Goal: Task Accomplishment & Management: Use online tool/utility

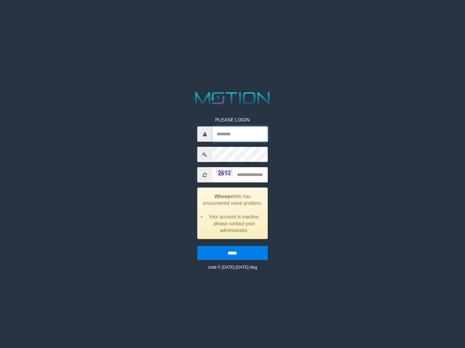
type input "**********"
click at [249, 173] on input "text" at bounding box center [241, 174] width 56 height 15
type input "****"
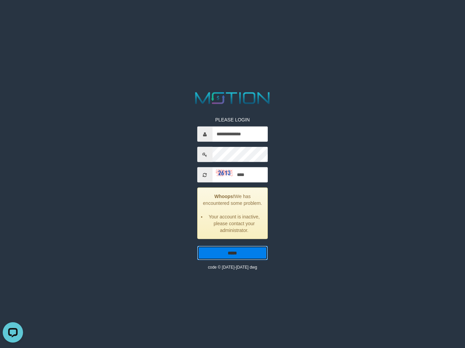
drag, startPoint x: 231, startPoint y: 255, endPoint x: 242, endPoint y: 261, distance: 12.3
click at [233, 254] on input "*****" at bounding box center [232, 253] width 71 height 14
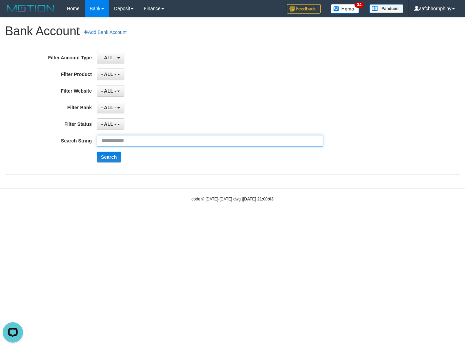
click at [141, 144] on input "text" at bounding box center [210, 141] width 226 height 12
paste input "**********"
type input "**********"
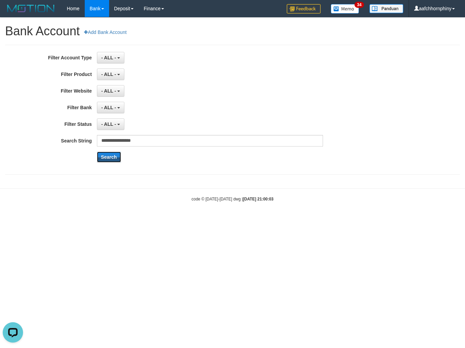
drag, startPoint x: 109, startPoint y: 153, endPoint x: 118, endPoint y: 140, distance: 16.0
click at [109, 152] on div "**********" at bounding box center [194, 110] width 388 height 116
drag, startPoint x: 112, startPoint y: 158, endPoint x: 122, endPoint y: 163, distance: 11.5
click at [112, 158] on button "Search" at bounding box center [109, 157] width 24 height 11
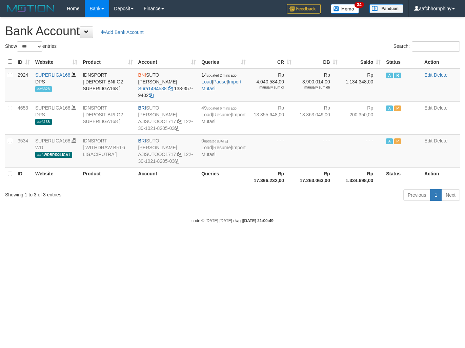
select select "***"
click at [88, 31] on span at bounding box center [86, 32] width 5 height 5
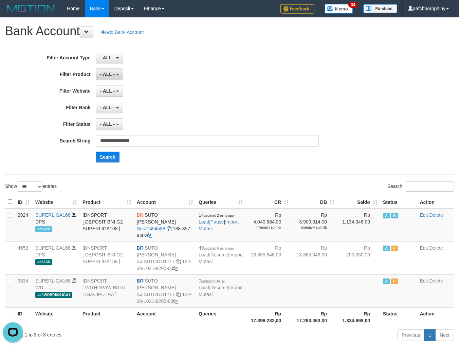
click at [109, 73] on span "- ALL -" at bounding box center [107, 74] width 15 height 5
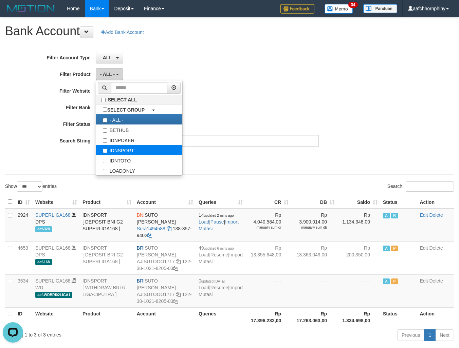
scroll to position [35, 0]
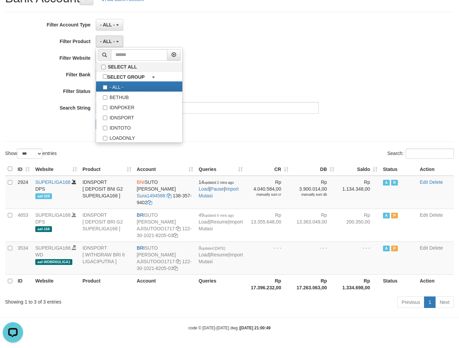
click at [239, 71] on div "- ALL - SELECT ALL SELECT BANK - ALL - BCA MANDIRI MANDIRIONLINE BRI BNI BTN MA…" at bounding box center [207, 75] width 223 height 12
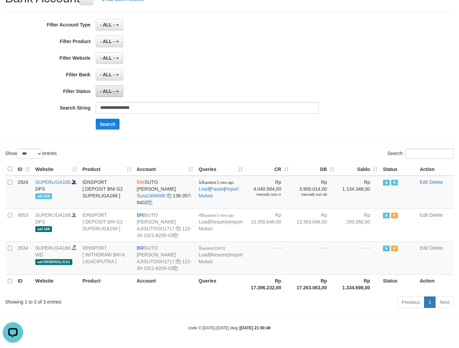
click at [109, 89] on span "- ALL -" at bounding box center [107, 91] width 15 height 5
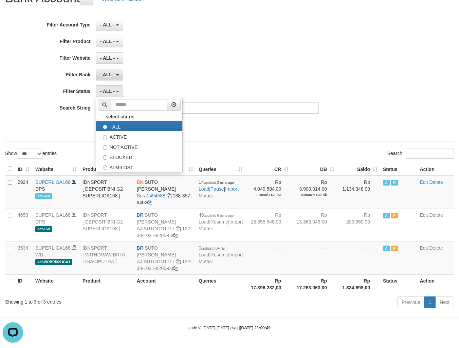
click at [114, 72] on span "- ALL -" at bounding box center [107, 74] width 15 height 5
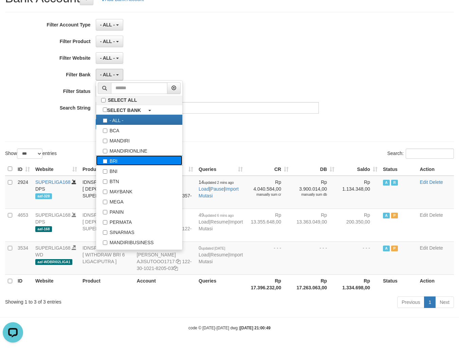
click at [129, 159] on label "BRI" at bounding box center [139, 160] width 86 height 10
select select "***"
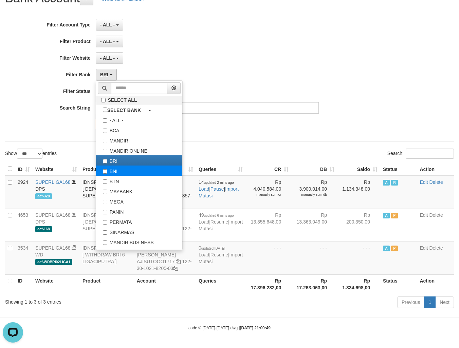
scroll to position [6, 0]
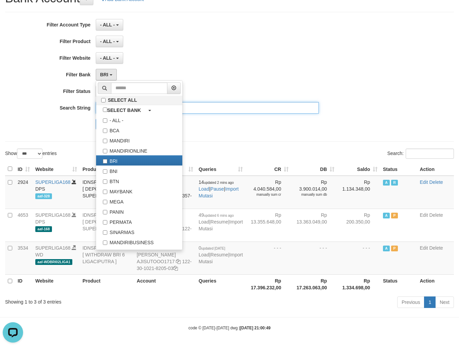
click at [220, 109] on input "**********" at bounding box center [207, 108] width 223 height 12
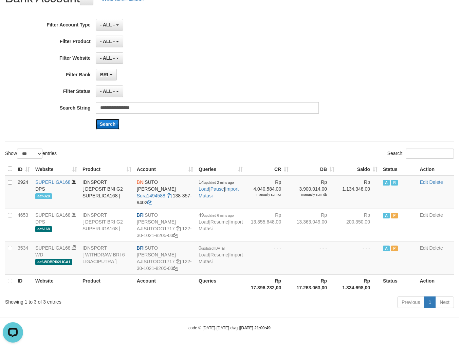
click at [116, 122] on button "Search" at bounding box center [108, 124] width 24 height 11
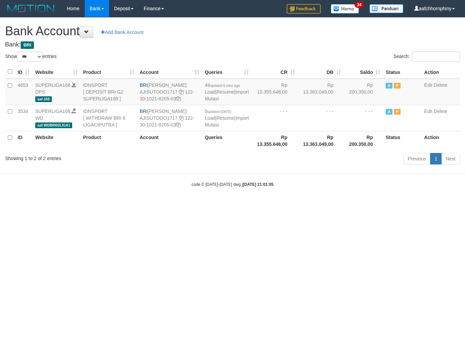
select select "***"
click at [89, 32] on span at bounding box center [86, 32] width 5 height 5
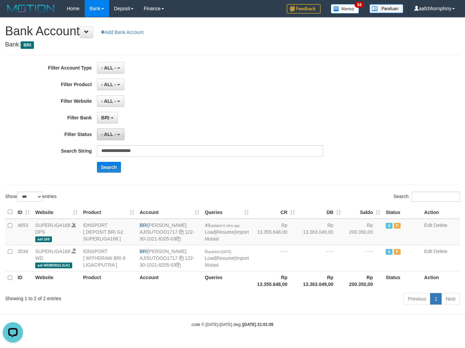
click at [110, 134] on span "- ALL -" at bounding box center [108, 134] width 15 height 5
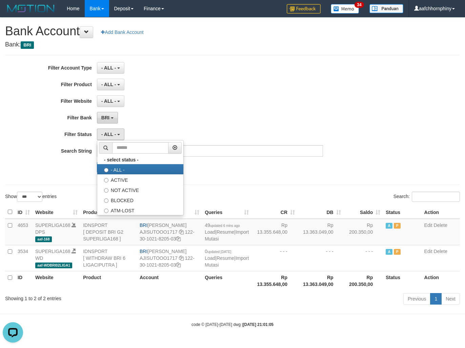
click at [112, 117] on button "BRI" at bounding box center [107, 118] width 21 height 12
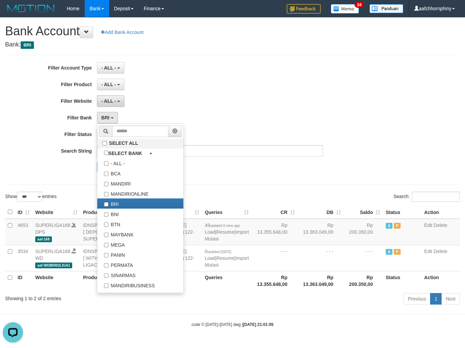
click at [108, 99] on span "- ALL -" at bounding box center [108, 100] width 15 height 5
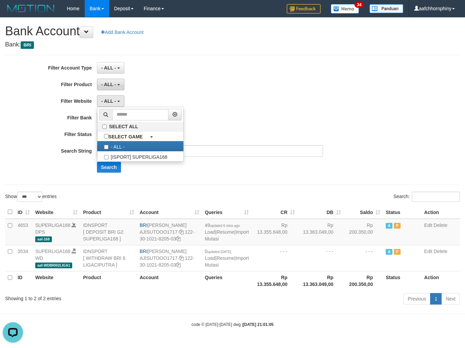
click at [111, 85] on span "- ALL -" at bounding box center [108, 84] width 15 height 5
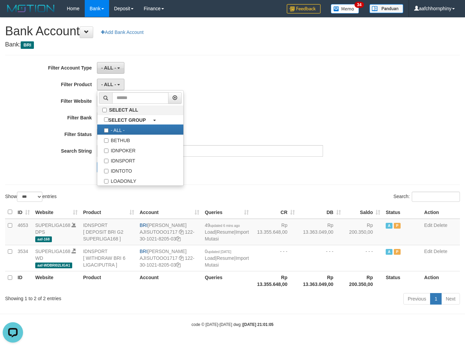
click at [114, 67] on span "- ALL -" at bounding box center [108, 67] width 15 height 5
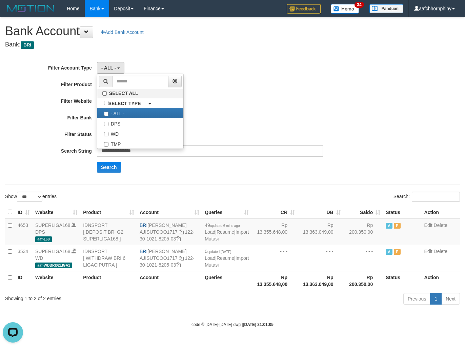
click at [245, 93] on div "**********" at bounding box center [194, 120] width 388 height 116
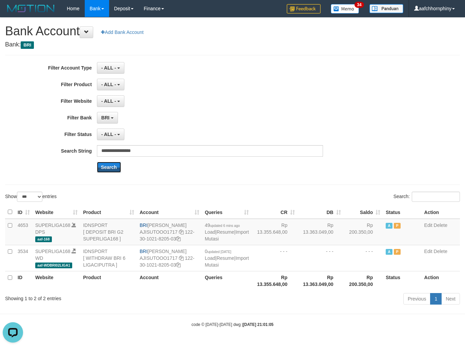
drag, startPoint x: 109, startPoint y: 165, endPoint x: 114, endPoint y: 152, distance: 13.5
click at [109, 166] on button "Search" at bounding box center [109, 167] width 24 height 11
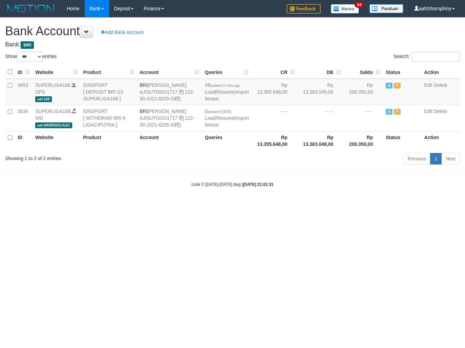
select select "***"
click at [89, 33] on span at bounding box center [86, 32] width 5 height 5
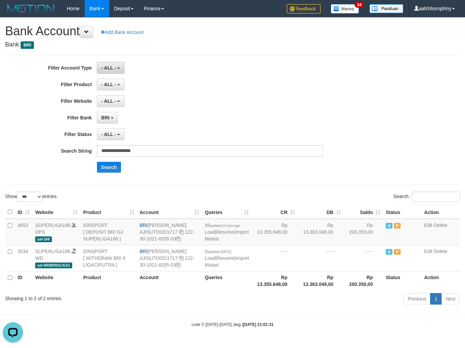
click at [115, 71] on button "- ALL -" at bounding box center [110, 68] width 27 height 12
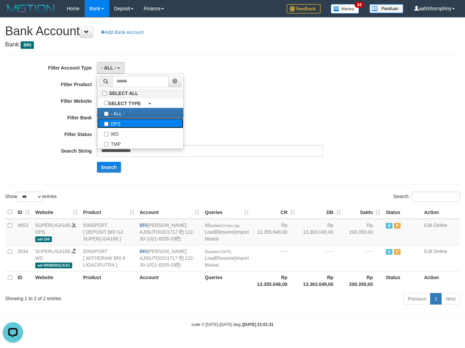
click at [132, 120] on label "DPS" at bounding box center [140, 123] width 86 height 10
select select "***"
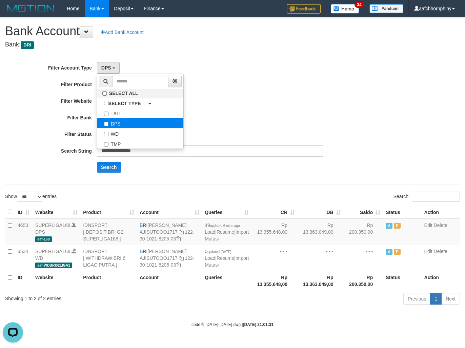
scroll to position [6, 0]
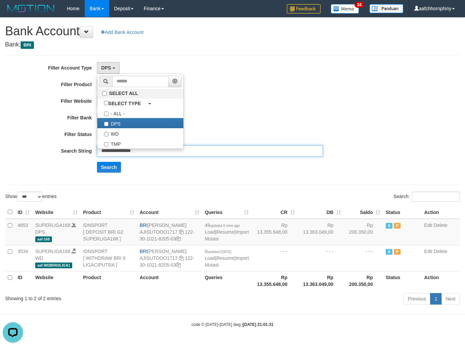
click at [168, 154] on input "**********" at bounding box center [210, 151] width 226 height 12
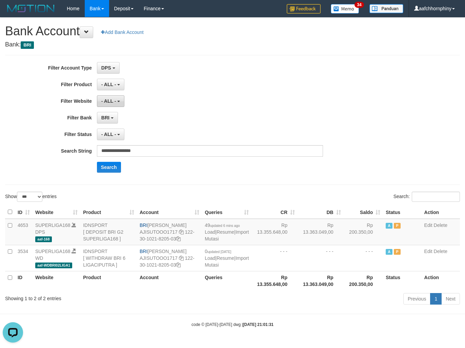
click at [113, 102] on span "- ALL -" at bounding box center [108, 100] width 15 height 5
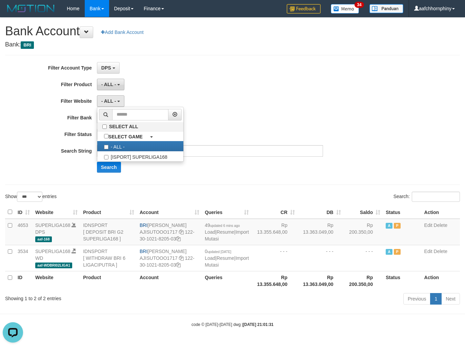
click at [107, 87] on span "- ALL -" at bounding box center [108, 84] width 15 height 5
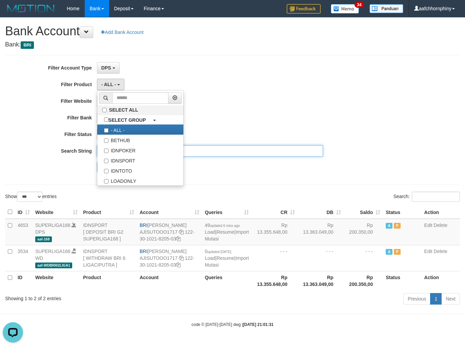
click at [223, 151] on input "**********" at bounding box center [210, 151] width 226 height 12
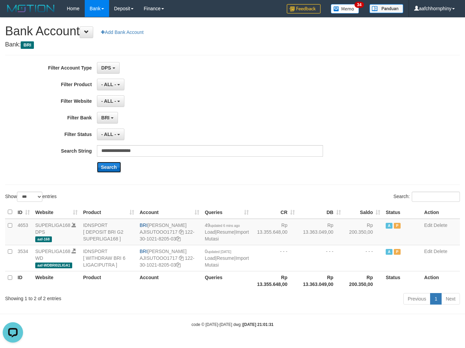
click at [120, 166] on button "Search" at bounding box center [109, 167] width 24 height 11
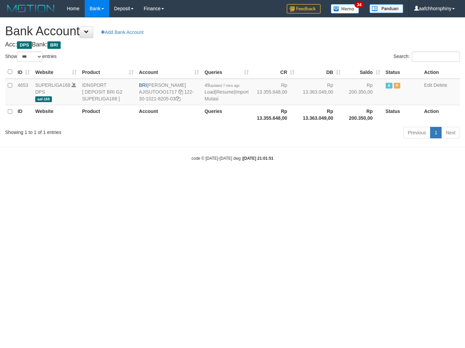
select select "***"
click at [215, 101] on link "Import Mutasi" at bounding box center [227, 95] width 44 height 12
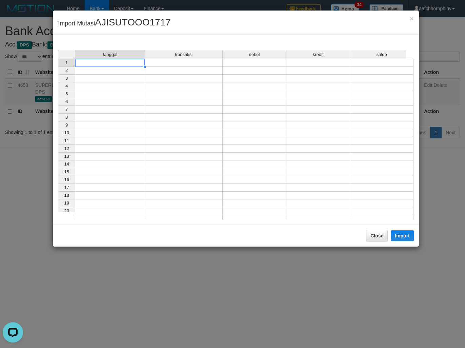
click at [58, 66] on div "tanggal transaksi debet kredit saldo 1 2 3 4 5 6 7 8 9 10 11 12 13 14 15 16 17 …" at bounding box center [58, 136] width 0 height 173
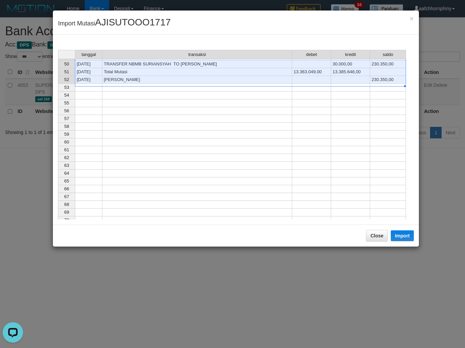
scroll to position [316, 0]
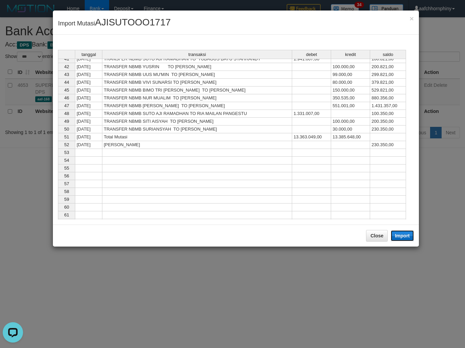
click at [394, 235] on button "Import" at bounding box center [402, 235] width 23 height 11
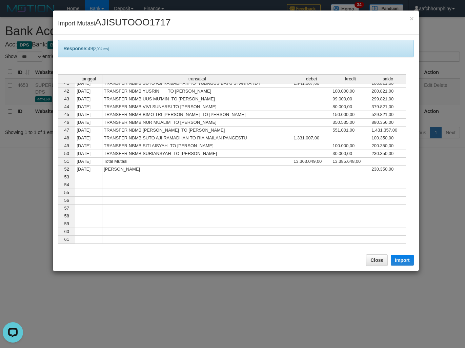
click at [370, 252] on div "Close Import" at bounding box center [236, 260] width 366 height 22
drag, startPoint x: 372, startPoint y: 261, endPoint x: 369, endPoint y: 249, distance: 12.2
click at [372, 259] on button "Close" at bounding box center [377, 260] width 22 height 12
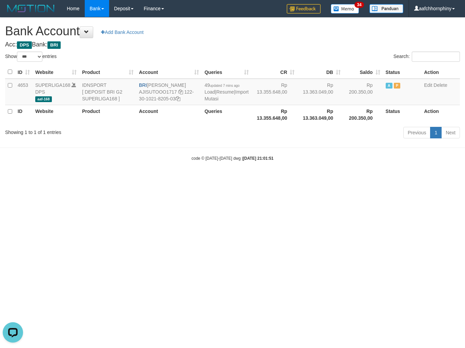
click at [236, 35] on h1 "Bank Account Add Bank Account" at bounding box center [232, 31] width 455 height 14
select select "***"
click at [215, 99] on link "Import Mutasi" at bounding box center [227, 95] width 44 height 12
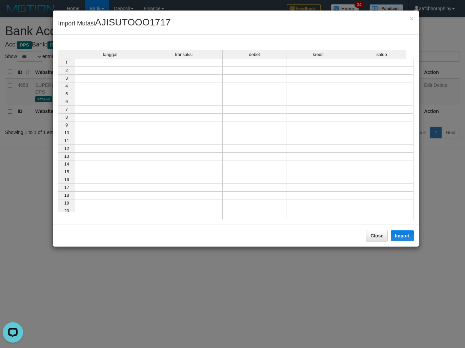
click at [102, 63] on td at bounding box center [110, 63] width 70 height 8
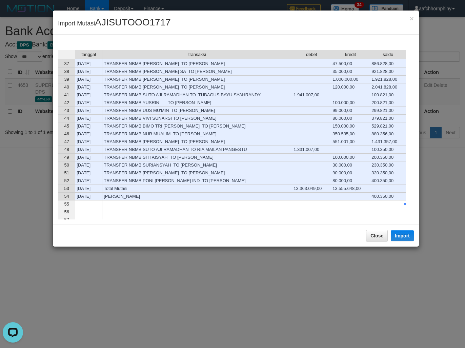
scroll to position [296, 0]
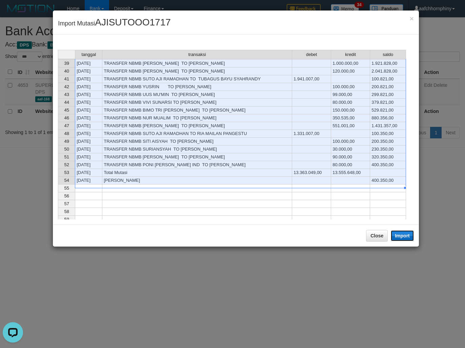
click at [398, 232] on button "Import" at bounding box center [402, 235] width 23 height 11
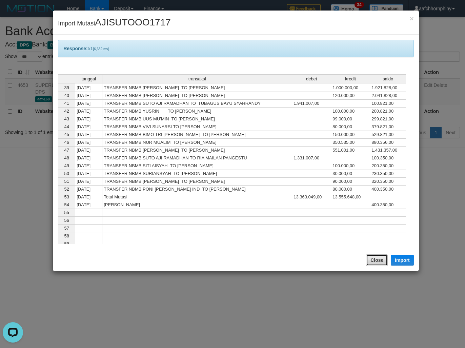
drag, startPoint x: 371, startPoint y: 261, endPoint x: 383, endPoint y: 225, distance: 37.9
click at [372, 259] on button "Close" at bounding box center [377, 260] width 22 height 12
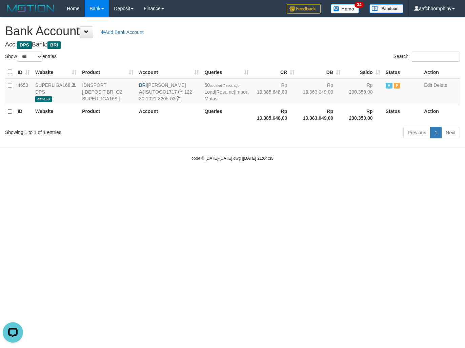
click at [296, 45] on h4 "Acc: DPS Bank: BRI" at bounding box center [232, 44] width 455 height 7
select select "***"
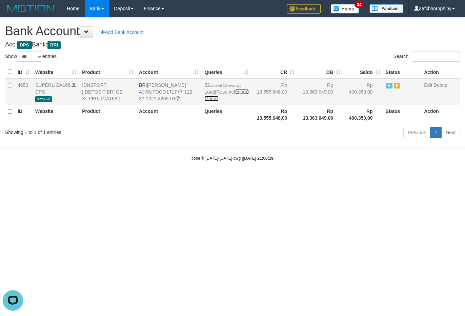
click at [212, 97] on link "Import Mutasi" at bounding box center [227, 95] width 44 height 12
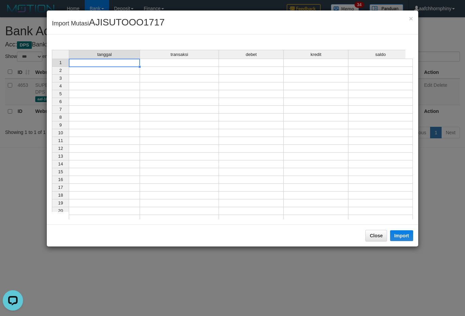
click at [112, 66] on td at bounding box center [104, 63] width 71 height 8
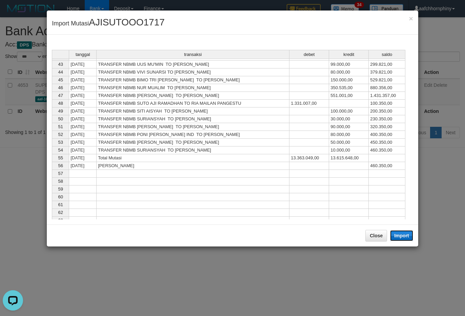
click at [401, 235] on button "Import" at bounding box center [401, 235] width 23 height 11
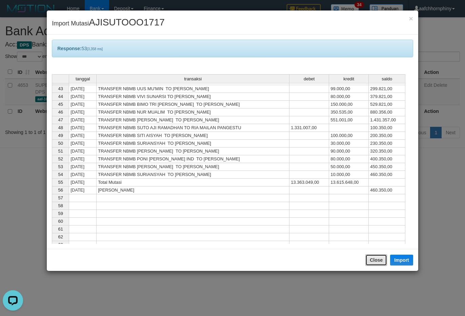
drag, startPoint x: 368, startPoint y: 258, endPoint x: 339, endPoint y: 233, distance: 38.4
click at [367, 258] on button "Close" at bounding box center [377, 260] width 22 height 12
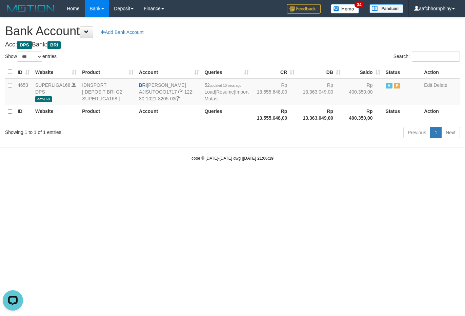
click at [296, 41] on h4 "Acc: DPS Bank: BRI" at bounding box center [232, 44] width 455 height 7
select select "***"
click at [215, 100] on link "Import Mutasi" at bounding box center [227, 95] width 44 height 12
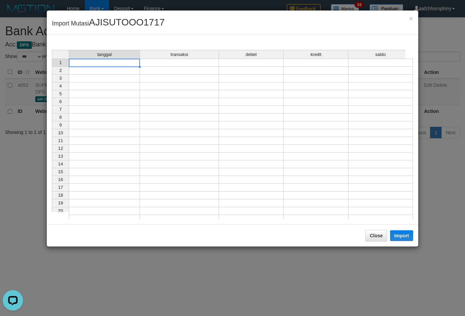
click at [114, 65] on td at bounding box center [104, 63] width 71 height 8
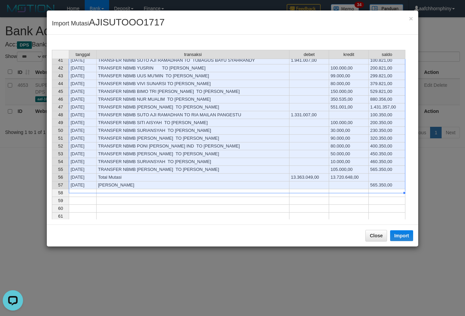
scroll to position [316, 0]
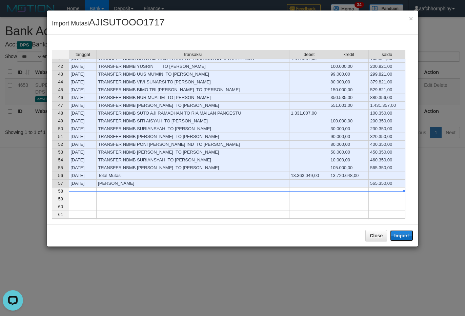
click at [406, 235] on button "Import" at bounding box center [401, 235] width 23 height 11
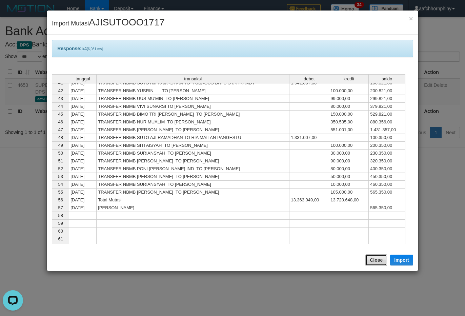
click at [377, 255] on button "Close" at bounding box center [377, 260] width 22 height 12
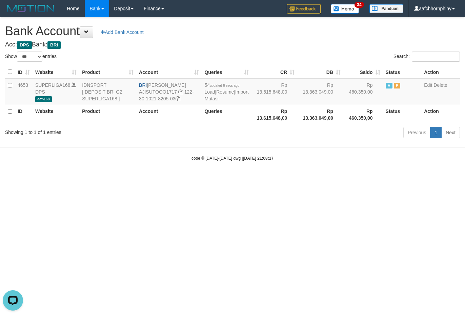
click at [301, 39] on div "**********" at bounding box center [232, 79] width 465 height 123
select select "***"
click at [214, 103] on td "55 updated 8 secs ago Load | Resume | Import Mutasi" at bounding box center [227, 92] width 50 height 26
click at [212, 98] on link "Import Mutasi" at bounding box center [227, 95] width 44 height 12
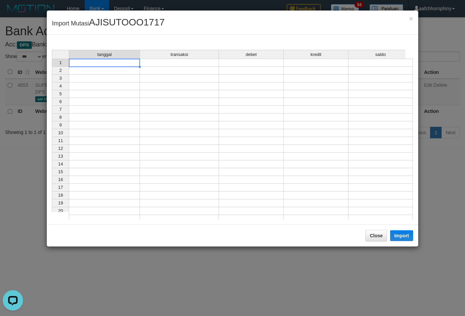
click at [115, 61] on td at bounding box center [104, 63] width 71 height 8
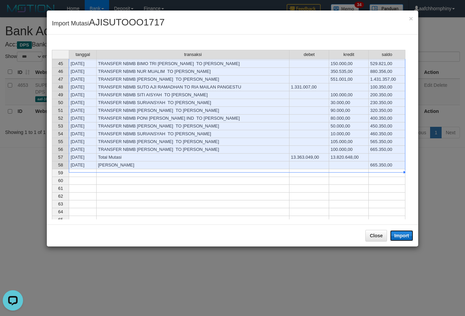
click at [401, 237] on button "Import" at bounding box center [401, 235] width 23 height 11
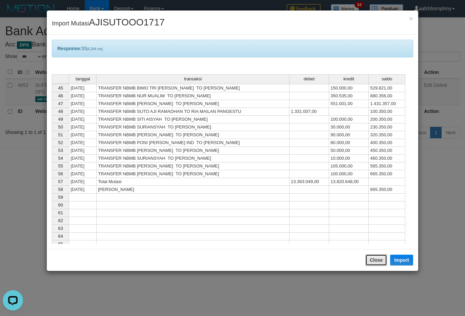
click at [382, 261] on button "Close" at bounding box center [377, 260] width 22 height 12
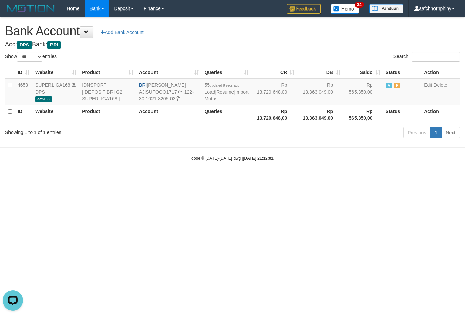
click at [304, 34] on h1 "Bank Account Add Bank Account" at bounding box center [232, 31] width 455 height 14
select select "***"
click at [211, 96] on link "Import Mutasi" at bounding box center [227, 95] width 44 height 12
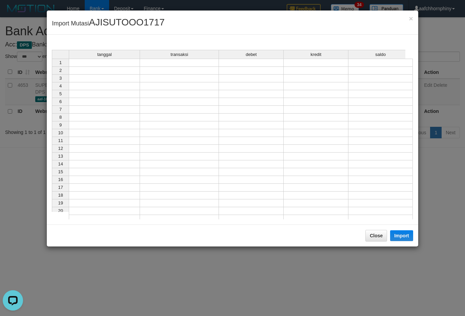
click at [110, 60] on td at bounding box center [104, 63] width 71 height 8
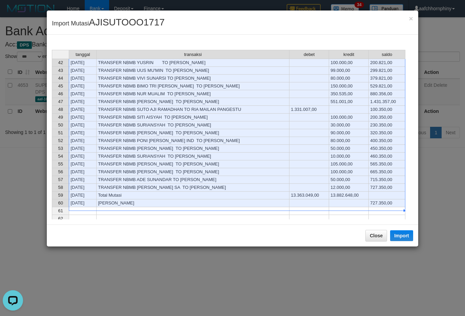
scroll to position [345, 0]
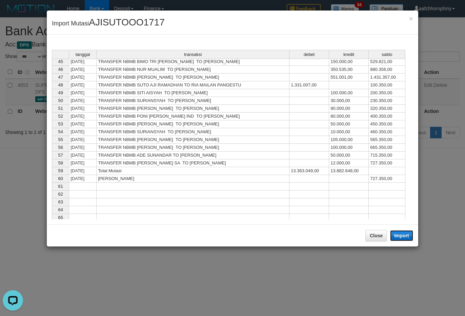
click at [403, 238] on button "Import" at bounding box center [401, 235] width 23 height 11
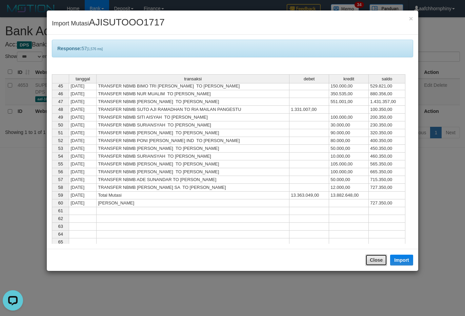
click at [376, 255] on button "Close" at bounding box center [377, 260] width 22 height 12
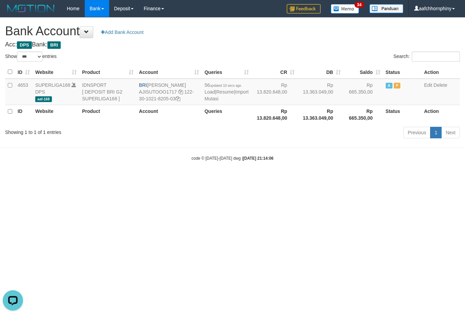
click at [273, 32] on h1 "Bank Account Add Bank Account" at bounding box center [232, 31] width 455 height 14
select select "***"
click at [216, 97] on link "Import Mutasi" at bounding box center [227, 95] width 44 height 12
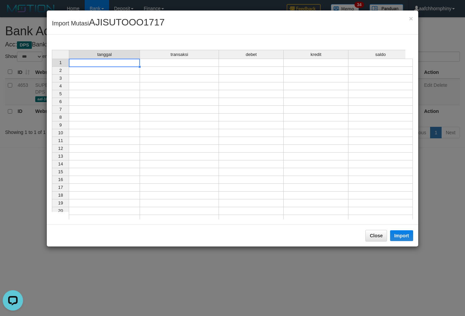
click at [122, 64] on td at bounding box center [104, 63] width 71 height 8
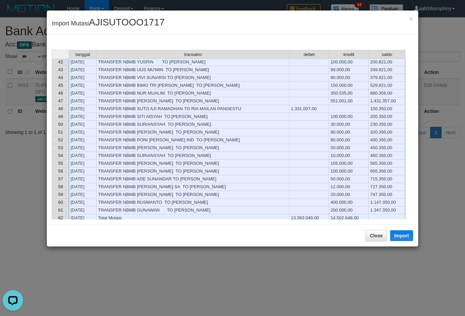
scroll to position [383, 0]
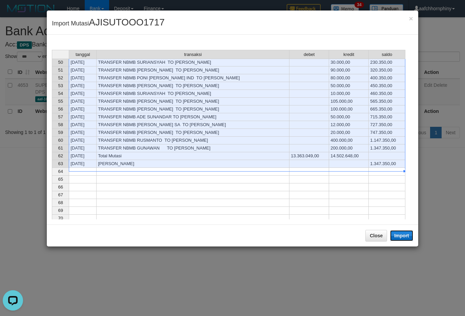
click at [404, 236] on button "Import" at bounding box center [401, 235] width 23 height 11
click at [375, 215] on td at bounding box center [387, 211] width 37 height 8
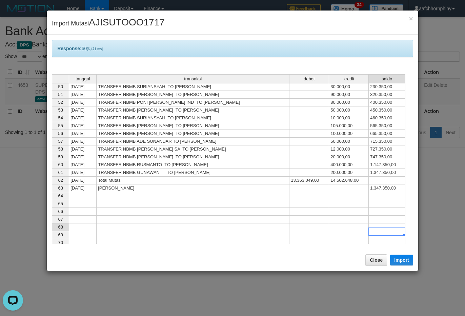
click at [52, 235] on div "tanggal transaksi debet kredit saldo 33 31/08/25 TRANSFER NBMB MUHAMMAD IRWAN T…" at bounding box center [52, 102] width 0 height 322
drag, startPoint x: 377, startPoint y: 253, endPoint x: 385, endPoint y: 259, distance: 11.1
click at [378, 254] on div "Close Import" at bounding box center [233, 260] width 372 height 22
click at [383, 258] on button "Close" at bounding box center [377, 260] width 22 height 12
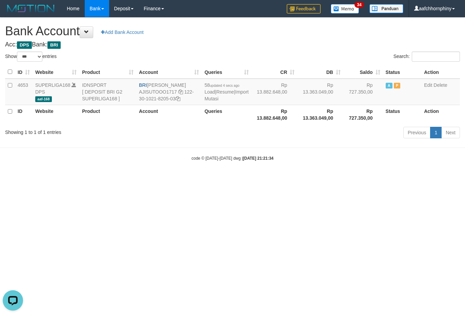
drag, startPoint x: 322, startPoint y: 29, endPoint x: 329, endPoint y: 37, distance: 10.1
click at [322, 29] on h1 "Bank Account Add Bank Account" at bounding box center [232, 31] width 455 height 14
select select "***"
drag, startPoint x: 261, startPoint y: 193, endPoint x: 213, endPoint y: 171, distance: 52.1
click at [261, 178] on html "Toggle navigation Home Bank Account List Load By Website Group [ISPORT] SUPERLI…" at bounding box center [232, 89] width 465 height 178
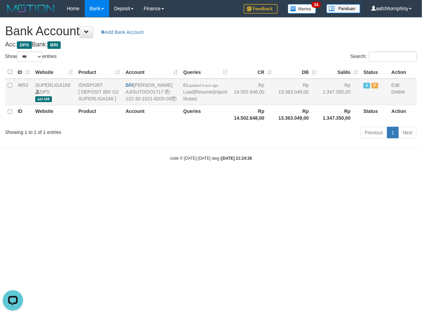
drag, startPoint x: 140, startPoint y: 85, endPoint x: 144, endPoint y: 85, distance: 4.1
click at [160, 84] on td "BRI [PERSON_NAME] AJISUTOOO1717 122-30-1021-8205-03" at bounding box center [152, 92] width 58 height 26
drag, startPoint x: 140, startPoint y: 84, endPoint x: 166, endPoint y: 91, distance: 27.0
click at [166, 91] on td "BRI [PERSON_NAME] AJISUTOOO1717 122-30-1021-8205-03" at bounding box center [152, 92] width 58 height 26
copy td "[PERSON_NAME]"
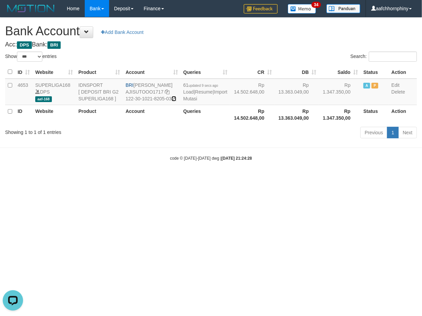
drag, startPoint x: 132, startPoint y: 113, endPoint x: 237, endPoint y: 133, distance: 107.0
click at [172, 101] on icon at bounding box center [174, 98] width 5 height 5
copy td "[PERSON_NAME]"
click at [196, 101] on link "Import Mutasi" at bounding box center [206, 95] width 44 height 12
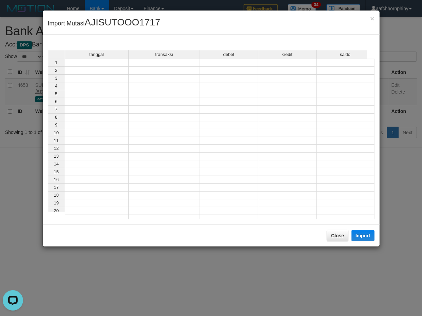
click at [48, 67] on div "tanggal transaksi debet kredit saldo 1 2 3 4 5 6 7 8 9 10 11 12 13 14 15 16 17 …" at bounding box center [48, 136] width 0 height 173
click at [113, 64] on td at bounding box center [97, 63] width 64 height 8
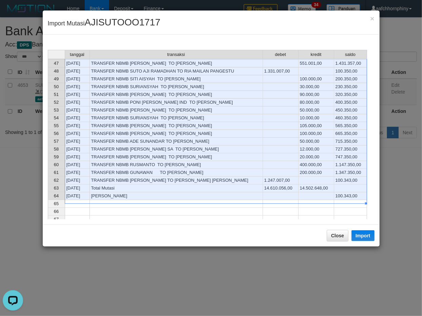
scroll to position [386, 0]
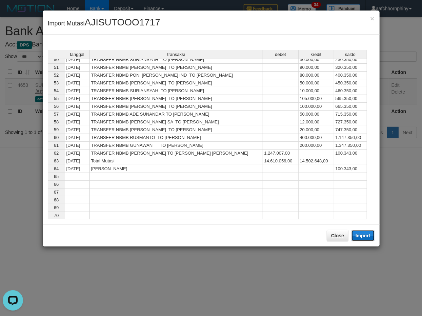
click at [360, 239] on button "Import" at bounding box center [363, 235] width 23 height 11
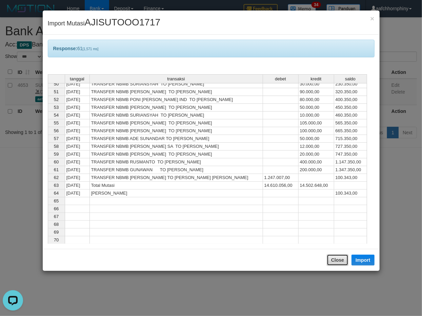
click at [340, 254] on button "Close" at bounding box center [338, 260] width 22 height 12
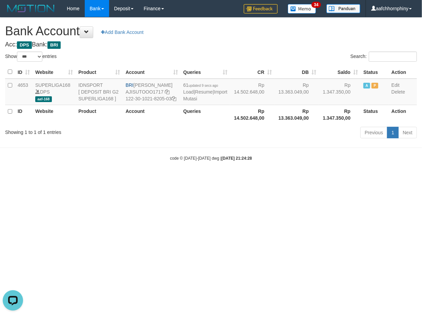
drag, startPoint x: 246, startPoint y: 41, endPoint x: 419, endPoint y: 133, distance: 196.1
click at [246, 41] on div "**********" at bounding box center [211, 79] width 422 height 123
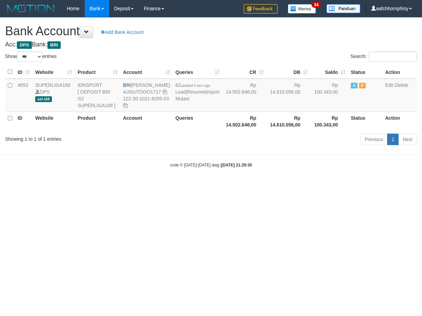
select select "***"
click at [182, 101] on link "Import Mutasi" at bounding box center [198, 95] width 44 height 12
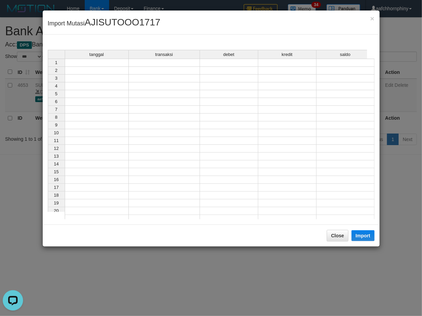
click at [92, 64] on td at bounding box center [97, 63] width 64 height 8
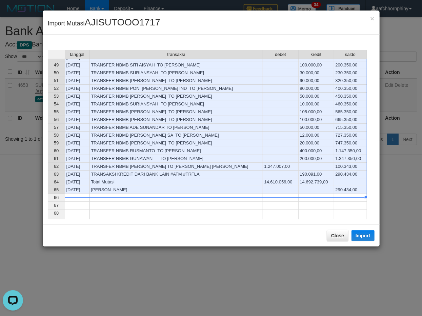
scroll to position [388, 0]
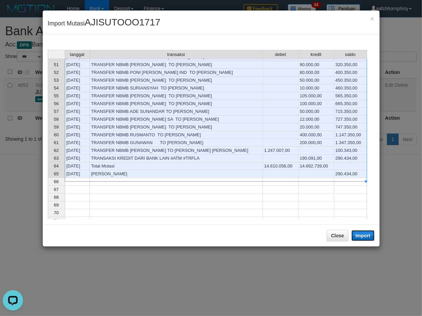
click at [360, 234] on button "Import" at bounding box center [363, 235] width 23 height 11
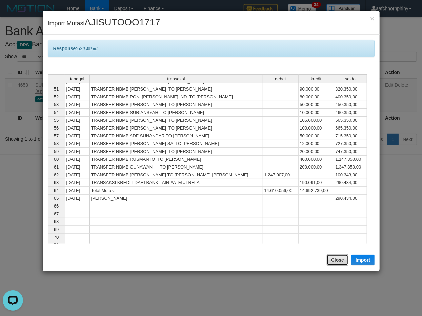
drag, startPoint x: 336, startPoint y: 258, endPoint x: 288, endPoint y: 121, distance: 144.6
click at [336, 257] on button "Close" at bounding box center [338, 260] width 22 height 12
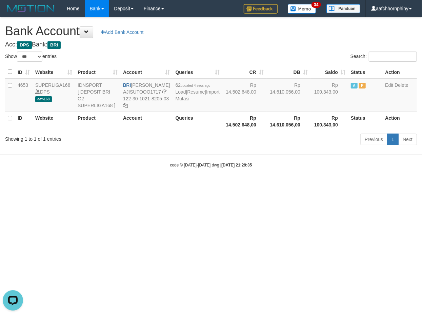
click at [263, 44] on h4 "Acc: DPS Bank: BRI" at bounding box center [211, 44] width 412 height 7
select select "***"
click at [189, 112] on td "63 updated 12 secs ago Load | Resume | Import Mutasi" at bounding box center [198, 95] width 50 height 33
click at [189, 101] on link "Import Mutasi" at bounding box center [198, 95] width 44 height 12
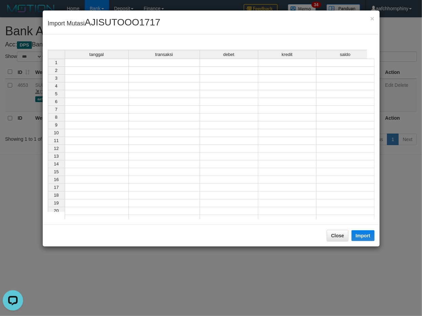
click at [75, 78] on td at bounding box center [97, 79] width 64 height 8
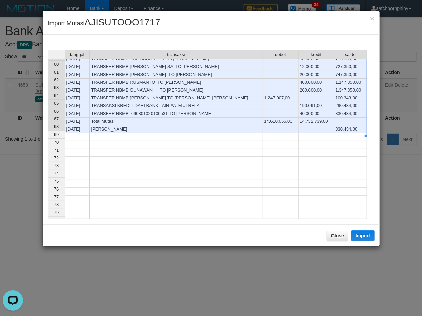
scroll to position [469, 0]
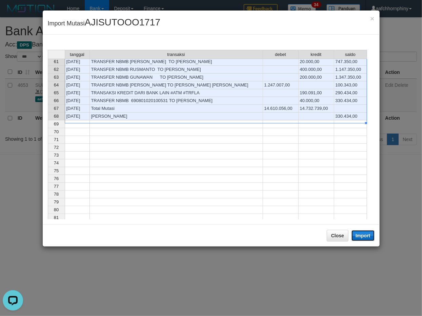
click at [372, 240] on button "Import" at bounding box center [363, 235] width 23 height 11
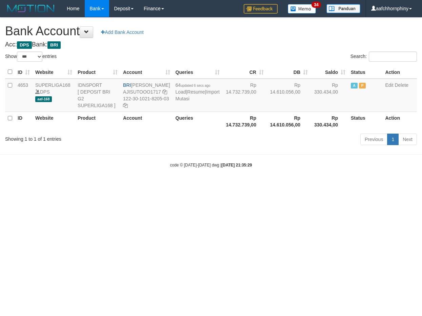
select select "***"
click at [142, 185] on html "Toggle navigation Home Bank Account List Load By Website Group [ISPORT] SUPERLI…" at bounding box center [211, 92] width 422 height 185
click at [197, 101] on link "Import Mutasi" at bounding box center [198, 95] width 44 height 12
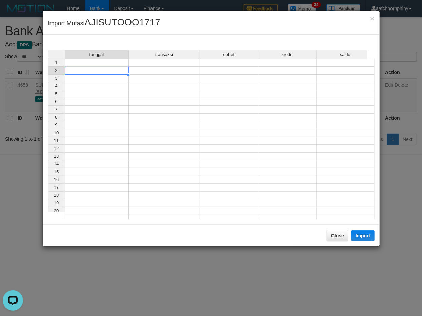
click at [92, 68] on td at bounding box center [97, 71] width 64 height 8
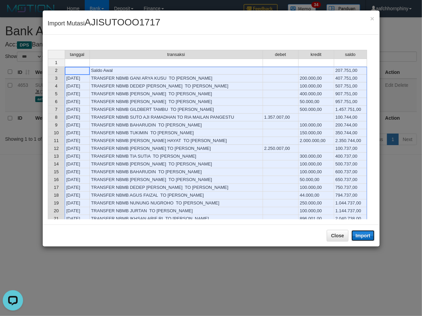
click at [368, 237] on button "Import" at bounding box center [363, 235] width 23 height 11
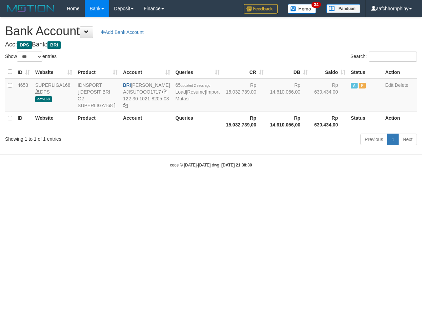
select select "***"
click at [187, 101] on link "Import Mutasi" at bounding box center [198, 95] width 44 height 12
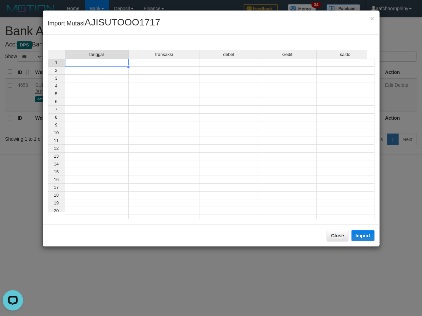
click at [93, 63] on td at bounding box center [97, 63] width 64 height 8
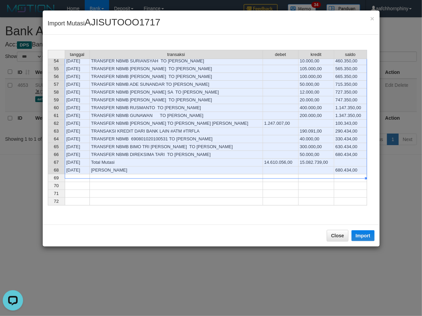
scroll to position [422, 0]
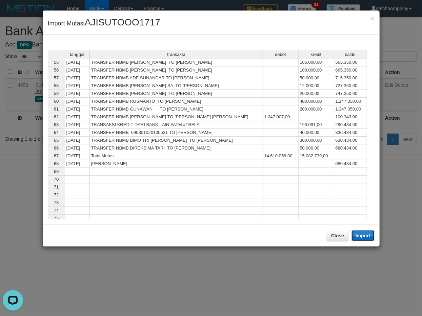
click at [357, 234] on button "Import" at bounding box center [363, 235] width 23 height 11
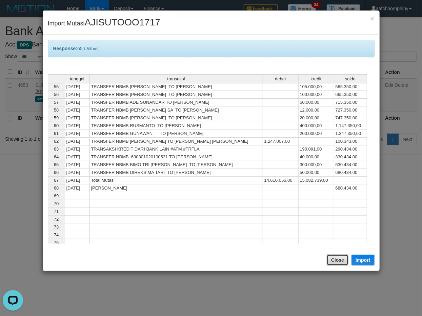
click at [340, 254] on button "Close" at bounding box center [338, 260] width 22 height 12
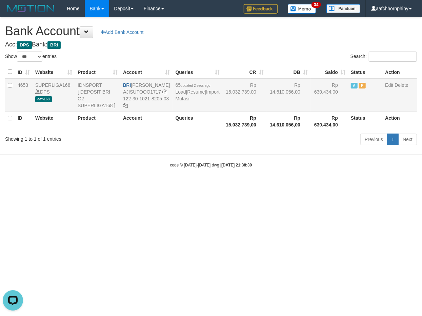
drag, startPoint x: 265, startPoint y: 38, endPoint x: 350, endPoint y: 117, distance: 116.6
click at [265, 37] on h1 "Bank Account Add Bank Account" at bounding box center [211, 31] width 412 height 14
select select "***"
click at [185, 101] on link "Import Mutasi" at bounding box center [198, 95] width 44 height 12
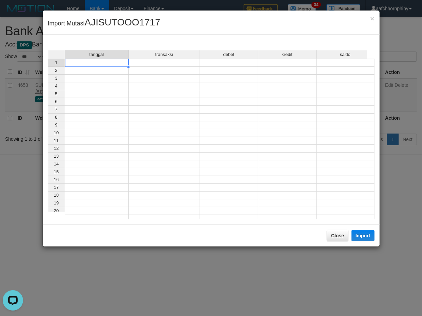
click at [90, 61] on td at bounding box center [97, 63] width 64 height 8
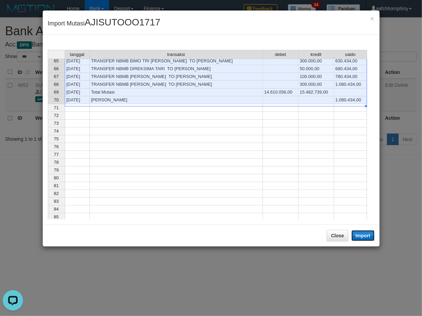
click at [360, 233] on button "Import" at bounding box center [363, 235] width 23 height 11
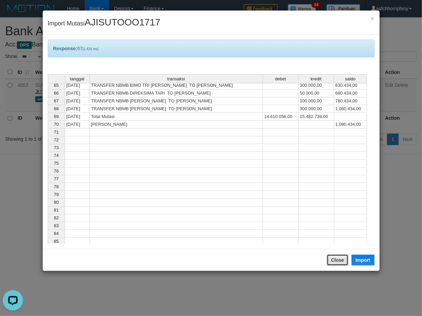
drag, startPoint x: 331, startPoint y: 259, endPoint x: 317, endPoint y: 179, distance: 81.0
click at [332, 259] on button "Close" at bounding box center [338, 260] width 22 height 12
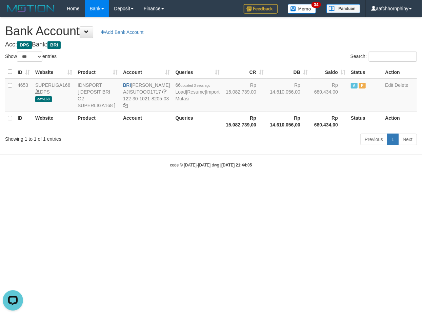
click at [246, 41] on h4 "Acc: DPS Bank: BRI" at bounding box center [211, 44] width 412 height 7
select select "***"
click at [178, 101] on link "Import Mutasi" at bounding box center [196, 95] width 44 height 12
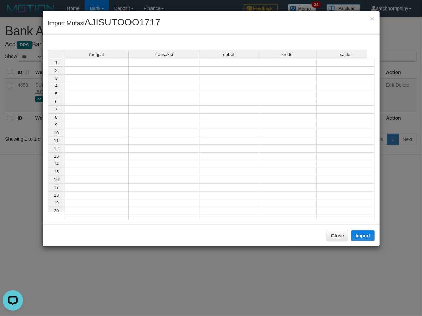
click at [76, 61] on td at bounding box center [97, 63] width 64 height 8
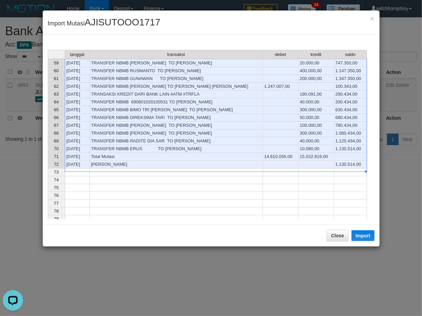
scroll to position [455, 0]
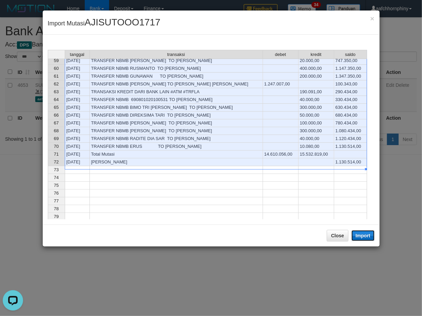
click at [356, 235] on button "Import" at bounding box center [363, 235] width 23 height 11
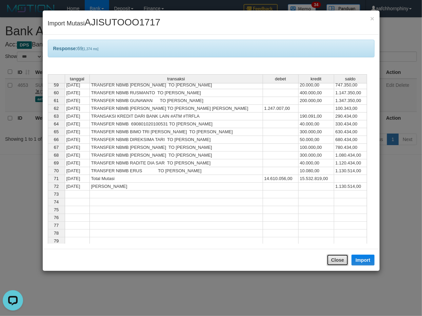
click at [337, 259] on button "Close" at bounding box center [338, 260] width 22 height 12
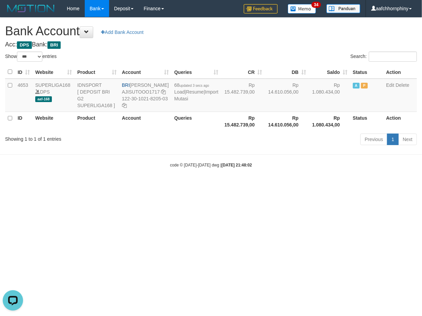
click at [235, 37] on h1 "Bank Account Add Bank Account" at bounding box center [211, 31] width 412 height 14
select select "***"
click at [181, 101] on link "Import Mutasi" at bounding box center [196, 95] width 44 height 12
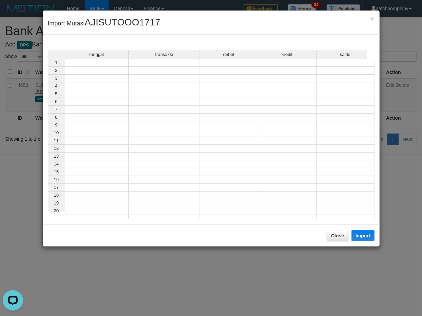
click at [76, 61] on td at bounding box center [97, 63] width 64 height 8
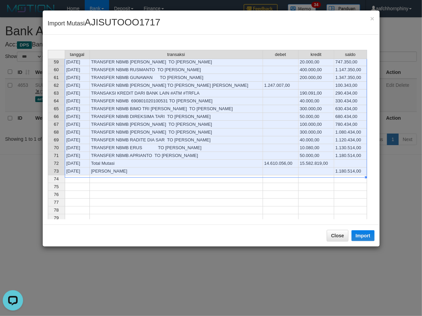
scroll to position [520, 0]
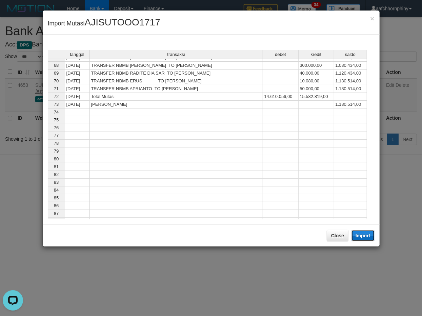
click at [366, 238] on button "Import" at bounding box center [363, 235] width 23 height 11
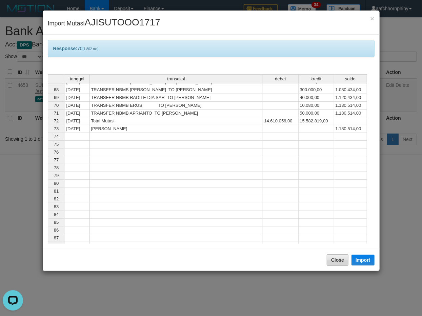
drag, startPoint x: 341, startPoint y: 251, endPoint x: 328, endPoint y: 261, distance: 15.7
click at [338, 256] on div "Close Import" at bounding box center [211, 260] width 337 height 22
click at [334, 258] on button "Close" at bounding box center [338, 260] width 22 height 12
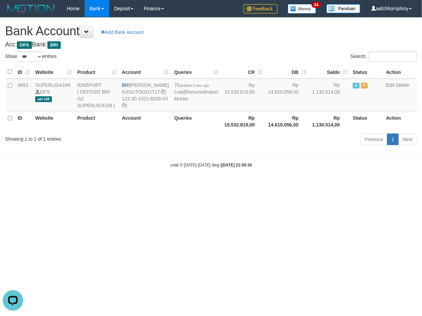
click at [261, 35] on h1 "Bank Account Add Bank Account" at bounding box center [211, 31] width 412 height 14
select select "***"
click at [182, 101] on link "Import Mutasi" at bounding box center [196, 95] width 44 height 12
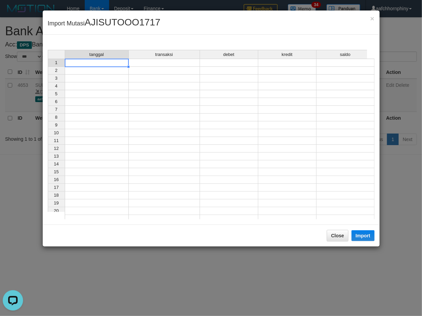
click at [98, 66] on td at bounding box center [97, 63] width 64 height 8
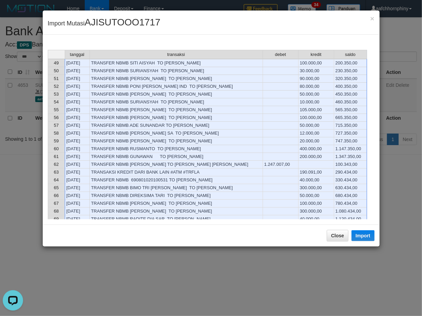
scroll to position [464, 0]
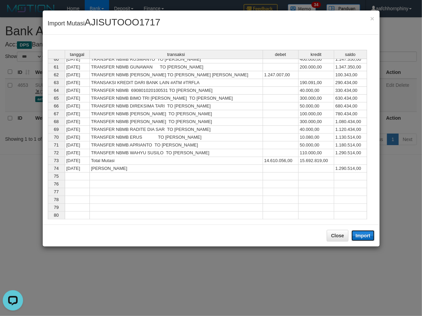
click at [367, 235] on button "Import" at bounding box center [363, 235] width 23 height 11
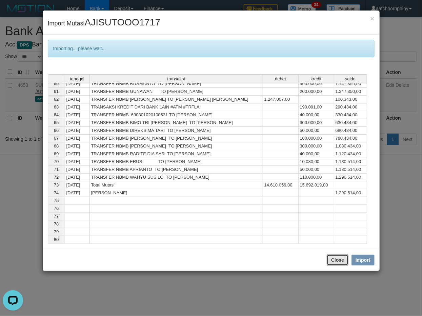
drag, startPoint x: 340, startPoint y: 263, endPoint x: 349, endPoint y: 262, distance: 9.9
click at [340, 263] on button "Close" at bounding box center [338, 260] width 22 height 12
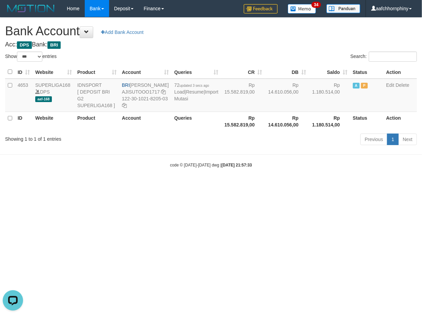
click at [246, 26] on h1 "Bank Account Add Bank Account" at bounding box center [211, 31] width 412 height 14
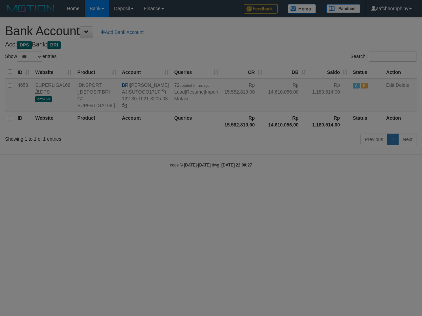
select select "***"
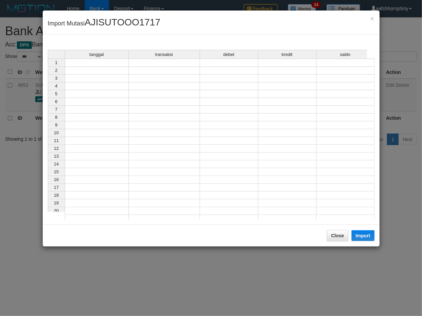
click at [97, 60] on td at bounding box center [97, 63] width 64 height 8
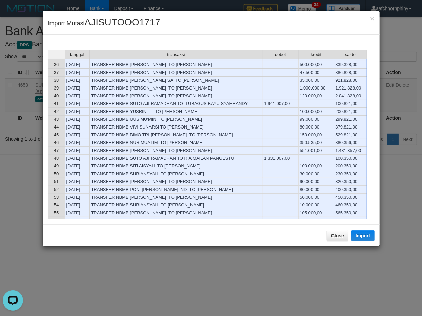
scroll to position [368, 0]
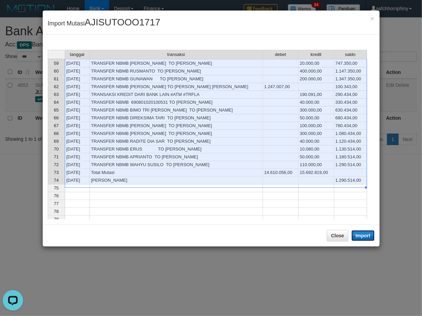
click at [361, 236] on button "Import" at bounding box center [363, 235] width 23 height 11
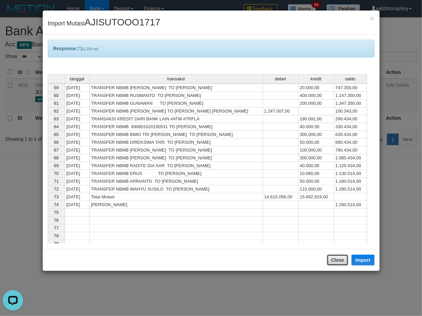
click at [338, 264] on button "Close" at bounding box center [338, 260] width 22 height 12
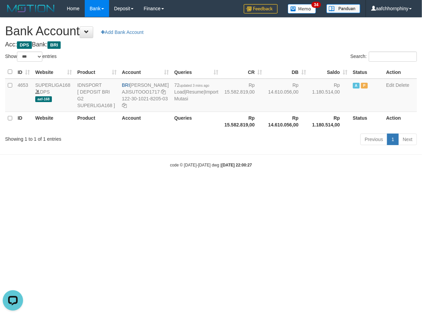
click at [235, 40] on div "**********" at bounding box center [211, 83] width 422 height 130
select select "***"
drag, startPoint x: 153, startPoint y: 185, endPoint x: 149, endPoint y: 174, distance: 11.6
click at [153, 185] on body "Toggle navigation Home Bank Account List Load By Website Group [ISPORT] SUPERLI…" at bounding box center [211, 92] width 422 height 185
drag, startPoint x: 134, startPoint y: 84, endPoint x: 163, endPoint y: 92, distance: 30.6
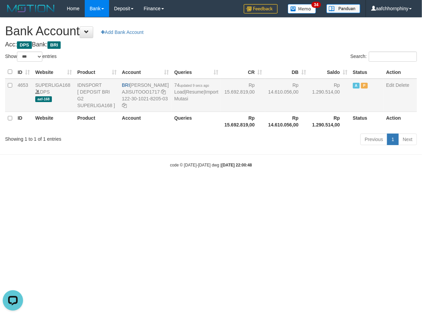
click at [163, 92] on td "BRI SUTO AJI RAMADHAN AJISUTOOO1717 122-30-1021-8205-03" at bounding box center [145, 95] width 52 height 33
copy td "[PERSON_NAME]"
drag, startPoint x: 134, startPoint y: 112, endPoint x: 174, endPoint y: 131, distance: 44.6
click at [127, 108] on icon at bounding box center [124, 105] width 5 height 5
copy td "[PERSON_NAME]"
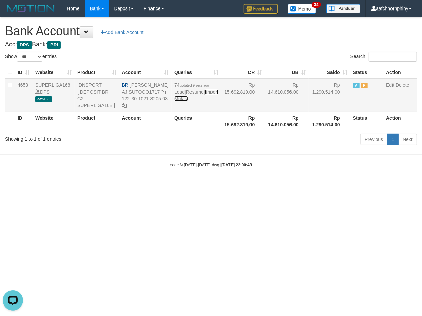
click at [185, 101] on link "Import Mutasi" at bounding box center [196, 95] width 44 height 12
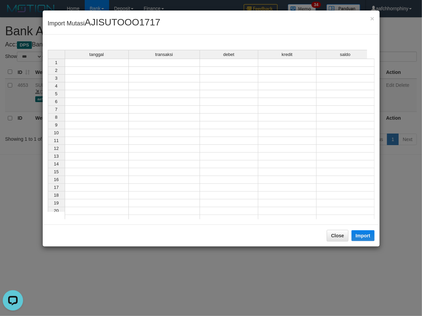
click at [98, 63] on td at bounding box center [97, 63] width 64 height 8
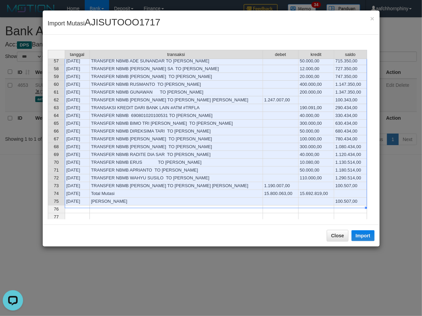
scroll to position [517, 0]
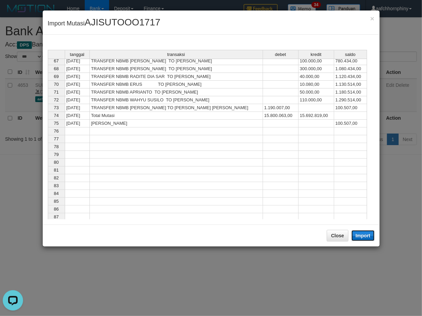
click at [356, 234] on button "Import" at bounding box center [363, 235] width 23 height 11
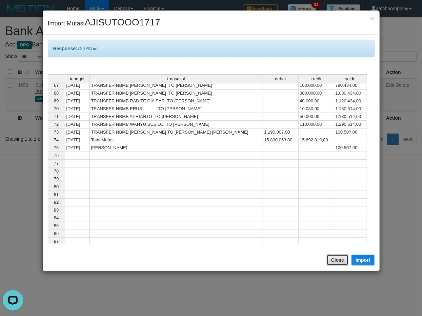
click at [338, 259] on button "Close" at bounding box center [338, 260] width 22 height 12
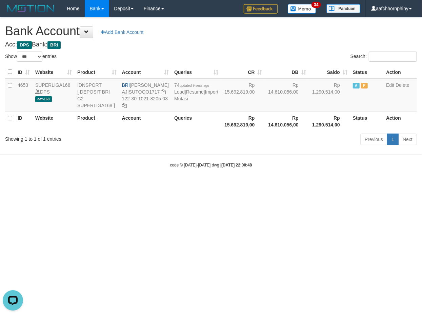
click at [242, 49] on div "**********" at bounding box center [211, 83] width 422 height 130
select select "***"
click at [185, 101] on link "Import Mutasi" at bounding box center [198, 95] width 44 height 12
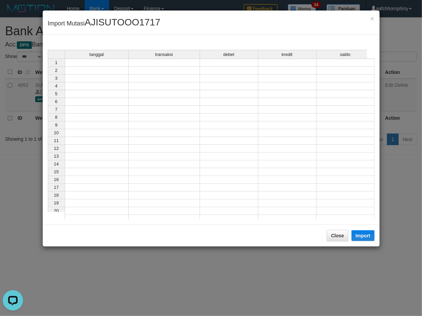
click at [85, 65] on td at bounding box center [97, 63] width 64 height 8
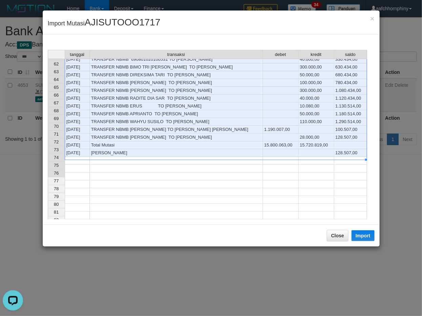
scroll to position [502, 0]
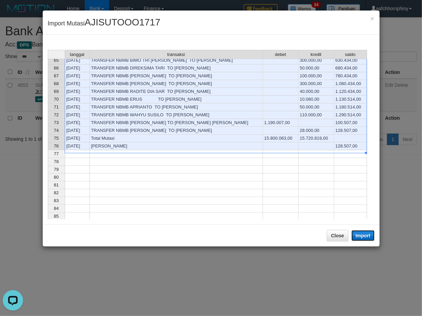
click at [364, 238] on button "Import" at bounding box center [363, 235] width 23 height 11
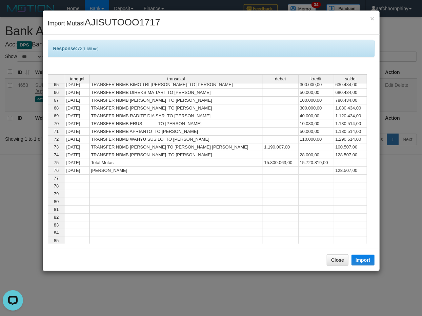
click at [338, 246] on div "Response: 73 [1,188 ms] tanggal transaksi debet kredit saldo 53 31/08/25 TRANSF…" at bounding box center [211, 142] width 337 height 214
click at [335, 259] on button "Close" at bounding box center [338, 260] width 22 height 12
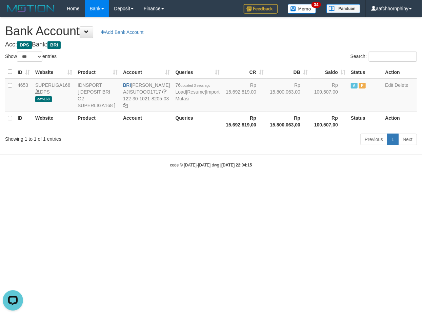
drag, startPoint x: 246, startPoint y: 32, endPoint x: 400, endPoint y: 132, distance: 183.5
click at [247, 32] on h1 "Bank Account Add Bank Account" at bounding box center [211, 31] width 412 height 14
select select "***"
click at [185, 101] on link "Import Mutasi" at bounding box center [198, 95] width 44 height 12
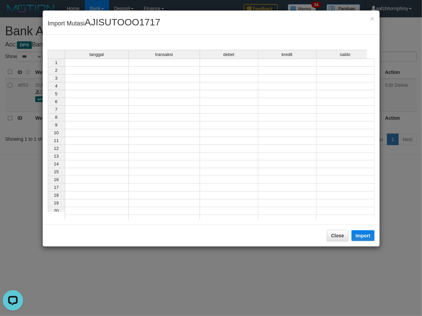
drag, startPoint x: 111, startPoint y: 64, endPoint x: 115, endPoint y: 65, distance: 4.3
click at [111, 64] on td at bounding box center [97, 63] width 64 height 8
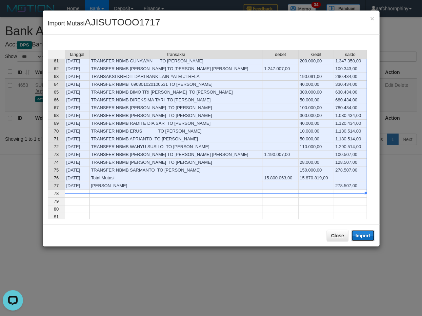
click at [364, 236] on button "Import" at bounding box center [363, 235] width 23 height 11
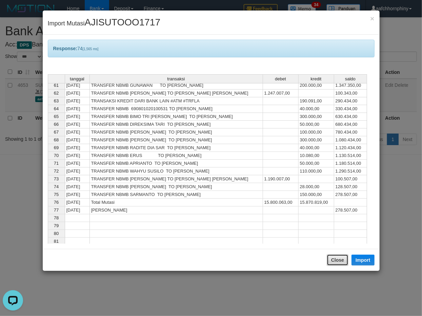
click at [338, 258] on button "Close" at bounding box center [338, 260] width 22 height 12
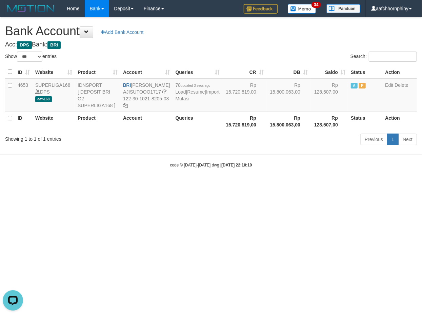
click at [263, 38] on h1 "Bank Account Add Bank Account" at bounding box center [211, 31] width 412 height 14
select select "***"
click at [282, 185] on html "Toggle navigation Home Bank Account List Load By Website Group [ISPORT] SUPERLI…" at bounding box center [211, 92] width 422 height 185
click at [151, 185] on html "Toggle navigation Home Bank Account List Load By Website Group [ISPORT] SUPERLI…" at bounding box center [211, 92] width 422 height 185
click at [184, 101] on link "Import Mutasi" at bounding box center [198, 95] width 44 height 12
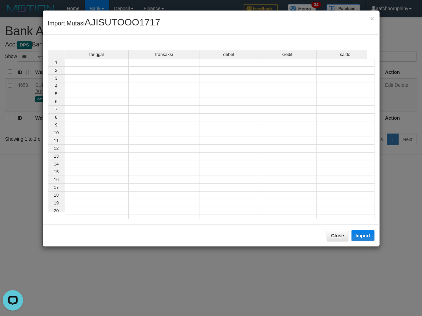
click at [95, 65] on td at bounding box center [97, 63] width 64 height 8
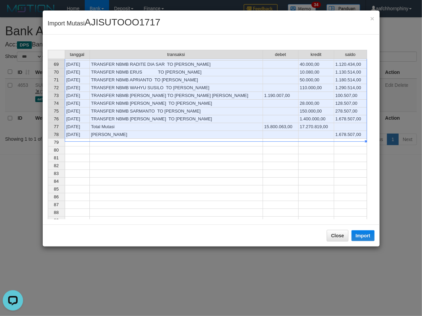
scroll to position [545, 0]
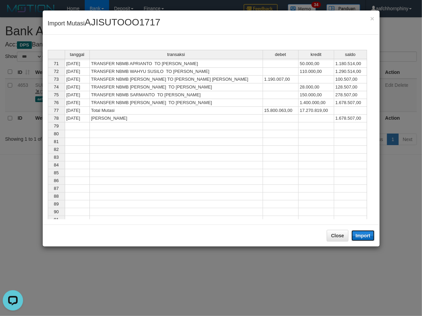
click at [354, 235] on button "Import" at bounding box center [363, 235] width 23 height 11
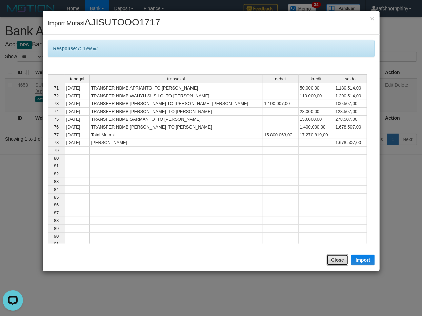
click at [339, 258] on button "Close" at bounding box center [338, 260] width 22 height 12
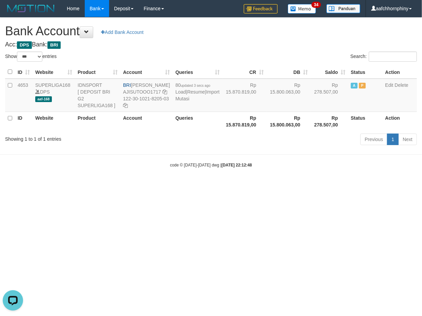
click at [243, 40] on div "**********" at bounding box center [211, 83] width 422 height 130
select select "***"
drag, startPoint x: 134, startPoint y: 85, endPoint x: 421, endPoint y: 168, distance: 298.1
click at [164, 95] on td "BRI SUTO AJI RAMADHAN AJISUTOOO1717 122-30-1021-8205-03" at bounding box center [145, 95] width 52 height 33
copy td "[PERSON_NAME]"
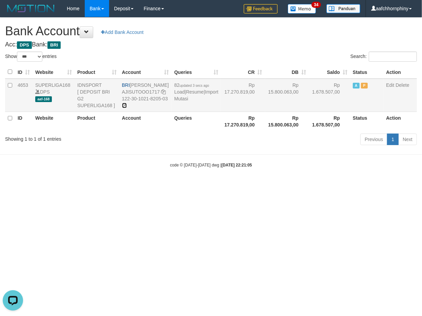
click at [127, 108] on icon at bounding box center [124, 105] width 5 height 5
copy td "[PERSON_NAME]"
click at [179, 101] on link "Import Mutasi" at bounding box center [196, 95] width 44 height 12
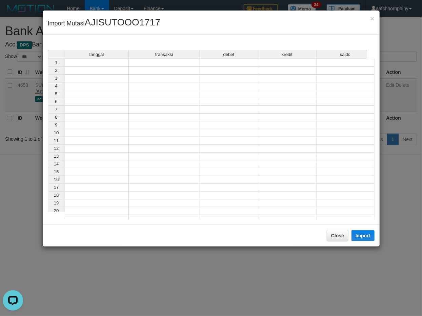
click at [90, 63] on td at bounding box center [97, 63] width 64 height 8
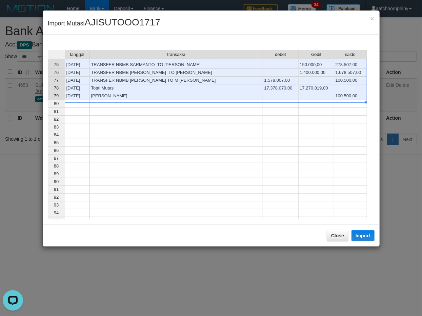
scroll to position [550, 0]
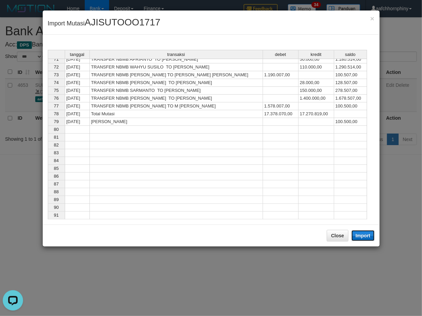
click at [364, 233] on button "Import" at bounding box center [363, 235] width 23 height 11
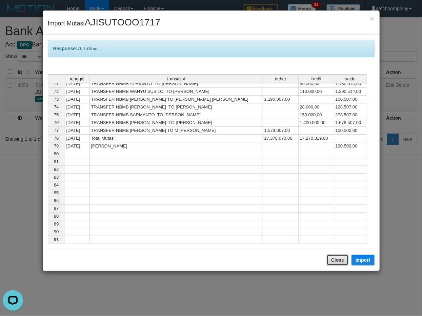
click at [342, 261] on button "Close" at bounding box center [338, 260] width 22 height 12
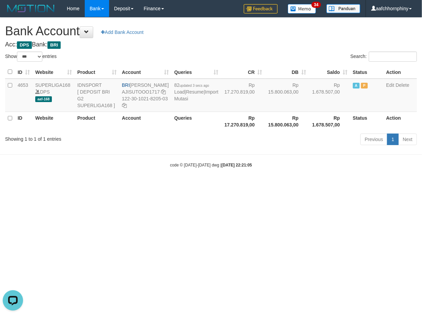
click at [248, 33] on h1 "Bank Account Add Bank Account" at bounding box center [211, 31] width 412 height 14
select select "***"
click at [187, 101] on link "Import Mutasi" at bounding box center [198, 95] width 44 height 12
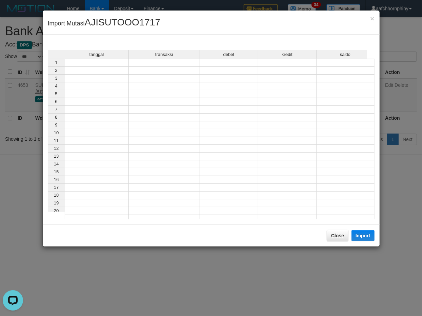
click at [94, 62] on td at bounding box center [97, 63] width 64 height 8
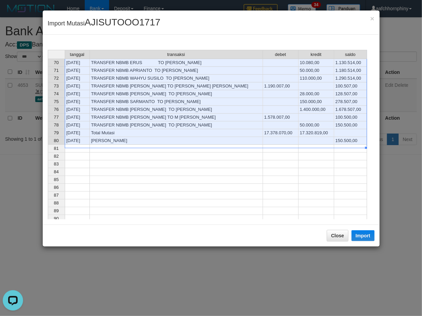
scroll to position [555, 0]
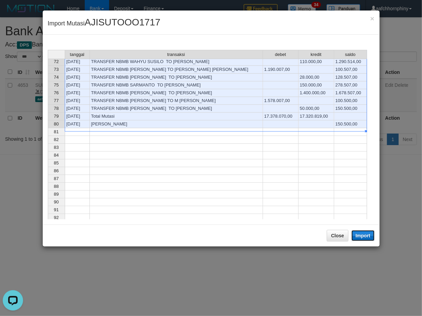
click at [365, 235] on button "Import" at bounding box center [363, 235] width 23 height 11
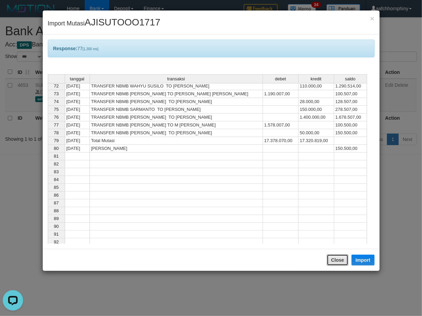
drag, startPoint x: 344, startPoint y: 263, endPoint x: 308, endPoint y: 170, distance: 99.8
click at [344, 262] on button "Close" at bounding box center [338, 260] width 22 height 12
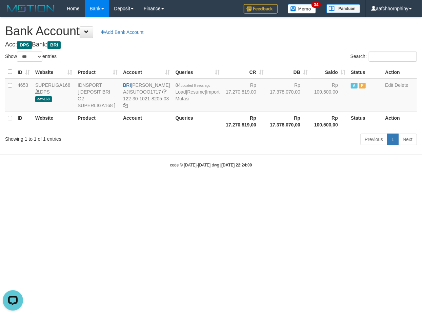
click at [253, 38] on div "**********" at bounding box center [211, 83] width 422 height 130
select select "***"
click at [185, 101] on link "Import Mutasi" at bounding box center [198, 95] width 44 height 12
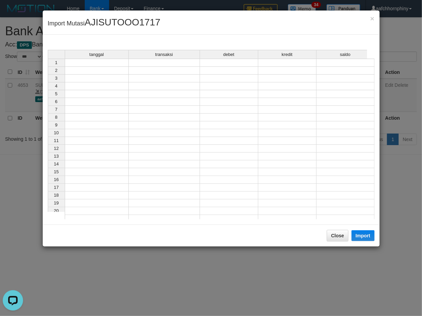
click at [102, 62] on td at bounding box center [97, 63] width 64 height 8
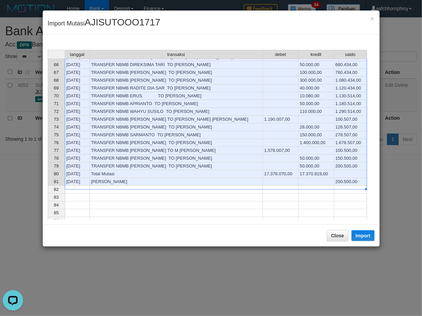
scroll to position [503, 0]
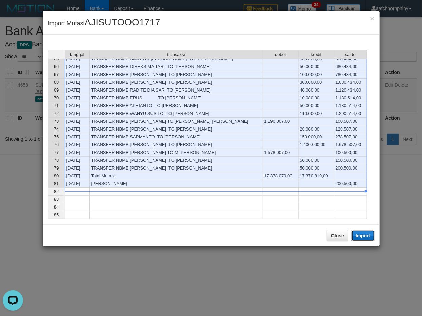
click at [368, 235] on button "Import" at bounding box center [363, 235] width 23 height 11
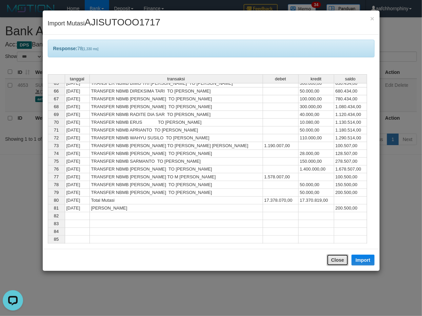
drag, startPoint x: 333, startPoint y: 257, endPoint x: 322, endPoint y: 256, distance: 11.2
click at [332, 257] on button "Close" at bounding box center [338, 260] width 22 height 12
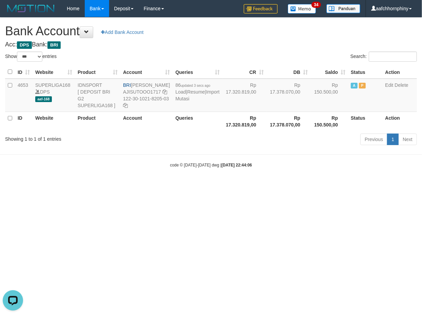
click at [245, 40] on div "**********" at bounding box center [211, 83] width 422 height 130
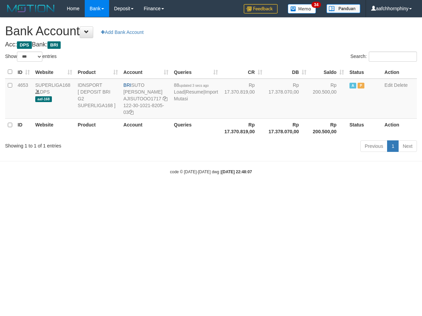
select select "***"
click at [187, 101] on link "Import Mutasi" at bounding box center [196, 95] width 44 height 12
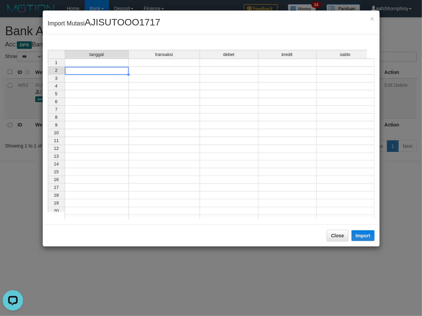
click at [48, 67] on div "tanggal transaksi debet kredit saldo 1 2 3 4 5 6 7 8 9 10 11 12 13 14 15 16 17 …" at bounding box center [48, 136] width 0 height 173
drag, startPoint x: 120, startPoint y: 65, endPoint x: 130, endPoint y: 68, distance: 10.1
click at [119, 65] on td at bounding box center [97, 63] width 64 height 8
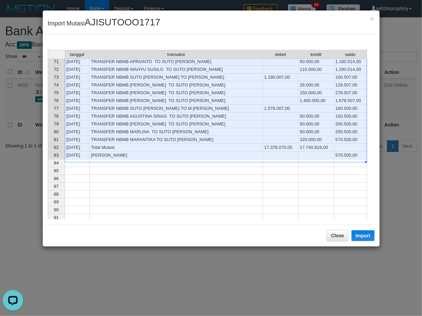
scroll to position [552, 0]
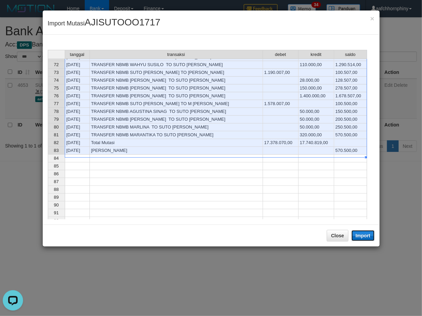
click at [366, 235] on button "Import" at bounding box center [363, 235] width 23 height 11
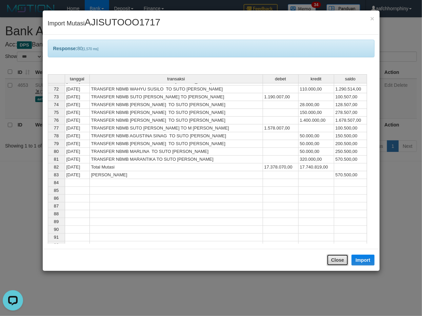
click at [336, 258] on button "Close" at bounding box center [338, 260] width 22 height 12
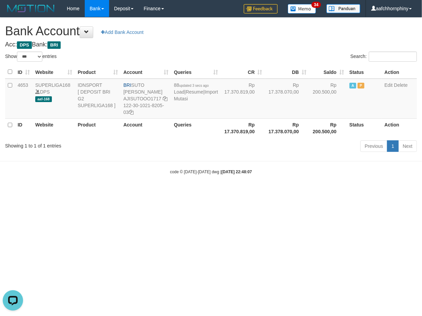
click at [293, 45] on h4 "Acc: DPS Bank: BRI" at bounding box center [211, 44] width 412 height 7
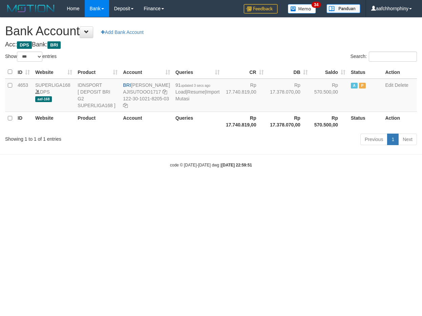
select select "***"
drag, startPoint x: 136, startPoint y: 83, endPoint x: 161, endPoint y: 92, distance: 26.1
click at [161, 92] on td "BRI [PERSON_NAME] AJISUTOOO1717 122-30-1021-8205-03" at bounding box center [146, 95] width 52 height 33
drag, startPoint x: 128, startPoint y: 112, endPoint x: 170, endPoint y: 120, distance: 43.2
click at [128, 108] on icon at bounding box center [125, 105] width 5 height 5
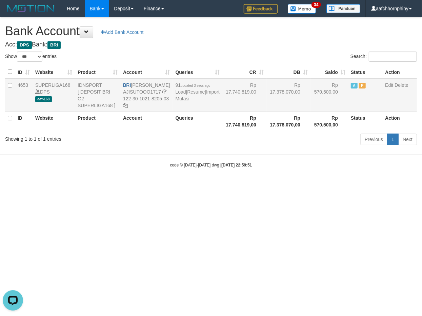
drag, startPoint x: 182, startPoint y: 116, endPoint x: 188, endPoint y: 118, distance: 6.2
click at [182, 112] on td "91 updated 3 secs ago Load | Resume | Import Mutasi" at bounding box center [198, 95] width 50 height 33
click at [184, 101] on link "Import Mutasi" at bounding box center [198, 95] width 44 height 12
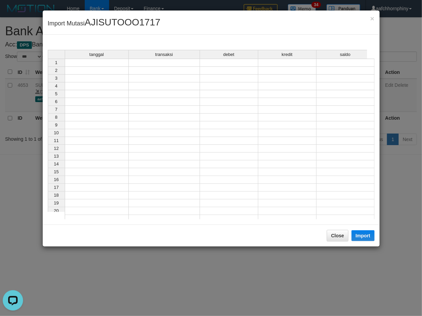
click at [86, 61] on td at bounding box center [97, 63] width 64 height 8
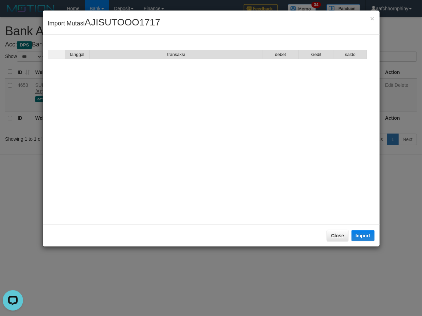
scroll to position [518, 0]
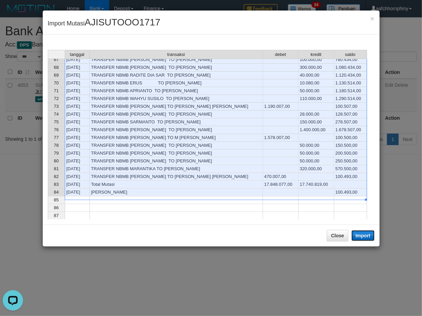
click at [354, 236] on button "Import" at bounding box center [363, 235] width 23 height 11
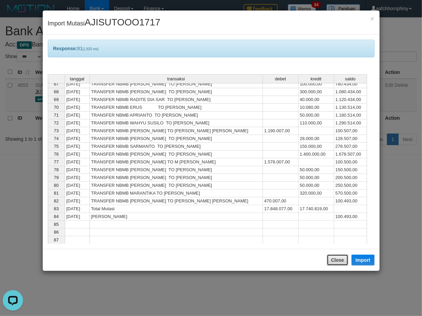
click at [337, 256] on button "Close" at bounding box center [338, 260] width 22 height 12
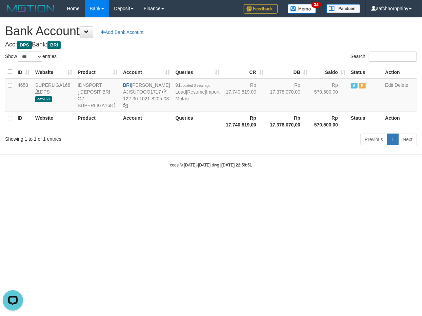
click at [228, 30] on h1 "Bank Account Add Bank Account" at bounding box center [211, 31] width 412 height 14
select select "***"
click at [185, 101] on link "Import Mutasi" at bounding box center [198, 95] width 44 height 12
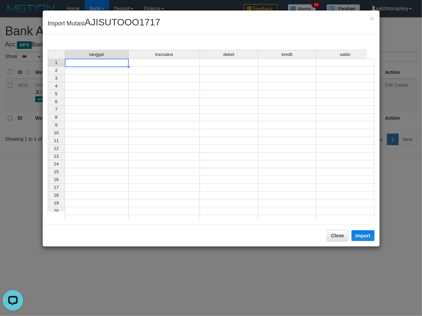
click at [88, 64] on td at bounding box center [97, 63] width 64 height 8
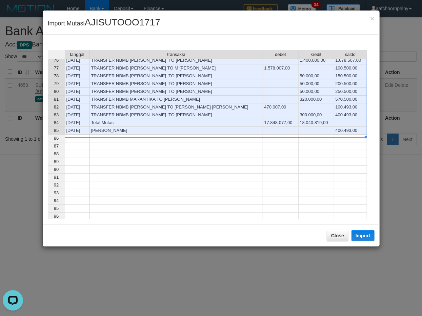
scroll to position [618, 0]
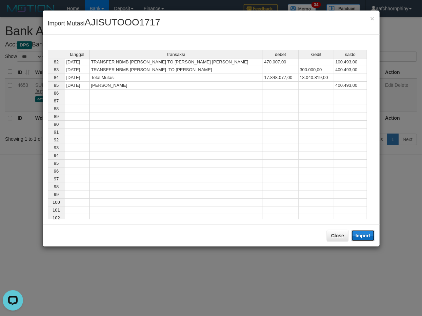
click at [361, 237] on button "Import" at bounding box center [363, 235] width 23 height 11
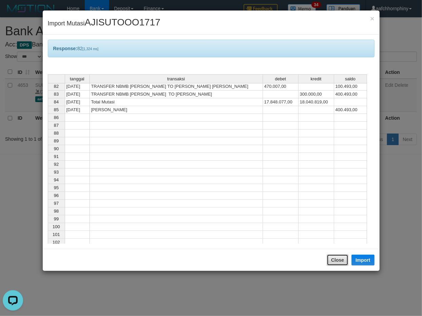
click at [336, 258] on button "Close" at bounding box center [338, 260] width 22 height 12
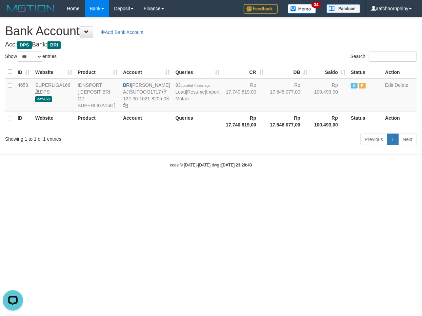
click at [235, 43] on h4 "Acc: DPS Bank: BRI" at bounding box center [211, 44] width 412 height 7
select select "***"
click at [187, 101] on link "Import Mutasi" at bounding box center [198, 95] width 44 height 12
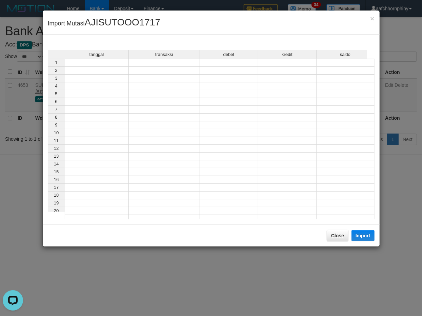
click at [88, 64] on td at bounding box center [97, 63] width 64 height 8
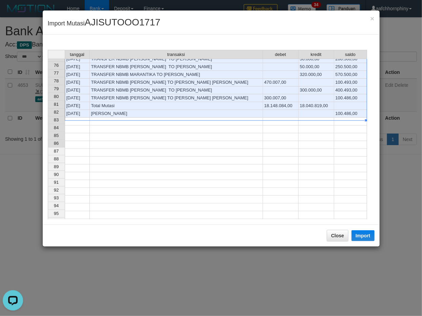
scroll to position [613, 0]
click at [358, 238] on button "Import" at bounding box center [363, 235] width 23 height 11
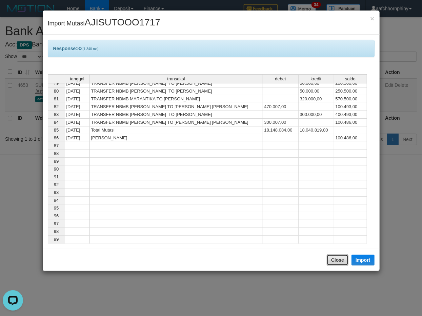
click at [342, 258] on button "Close" at bounding box center [338, 260] width 22 height 12
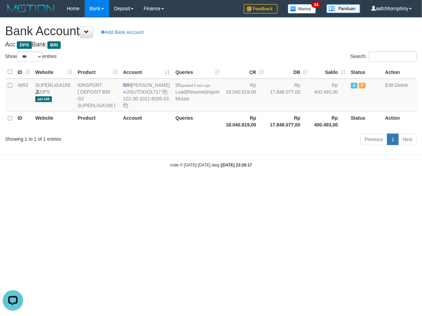
drag, startPoint x: 256, startPoint y: 33, endPoint x: 418, endPoint y: 161, distance: 206.0
click at [256, 33] on h1 "Bank Account Add Bank Account" at bounding box center [211, 31] width 412 height 14
select select "***"
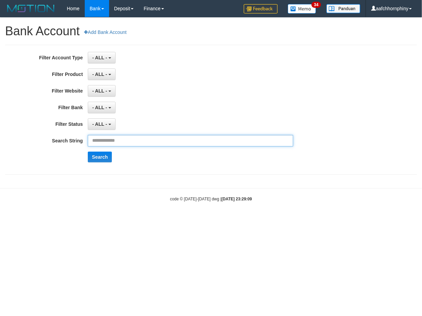
click at [155, 140] on input "text" at bounding box center [190, 141] width 205 height 12
paste input "**********"
type input "**********"
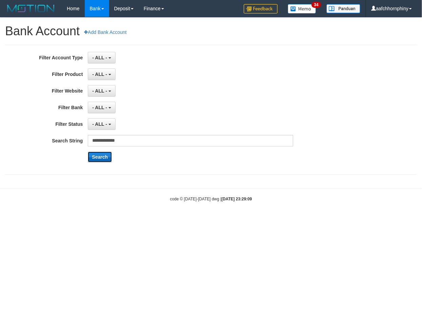
click at [104, 156] on button "Search" at bounding box center [100, 157] width 24 height 11
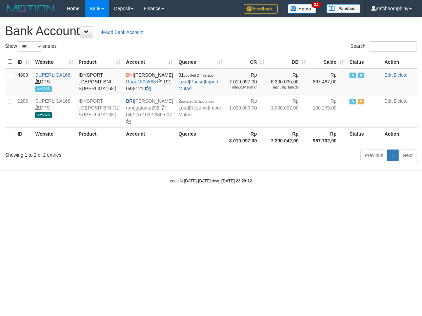
select select "***"
click at [88, 32] on span at bounding box center [86, 32] width 5 height 5
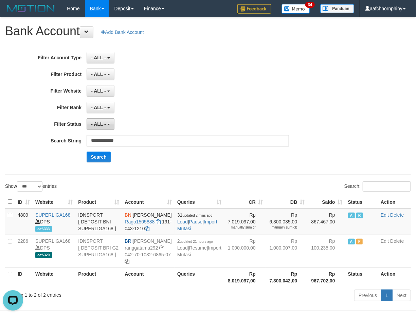
click at [100, 126] on span "- ALL -" at bounding box center [98, 123] width 15 height 5
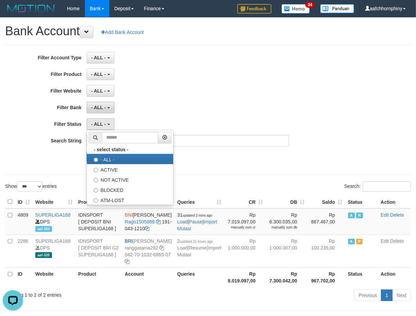
click at [104, 107] on span "- ALL -" at bounding box center [98, 107] width 15 height 5
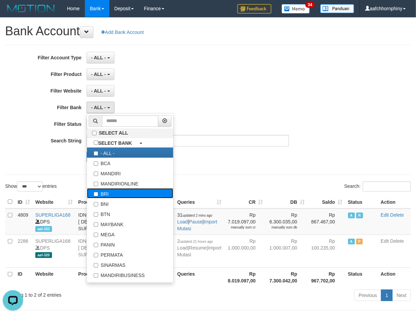
click at [132, 195] on label "BRI" at bounding box center [130, 193] width 86 height 10
select select "***"
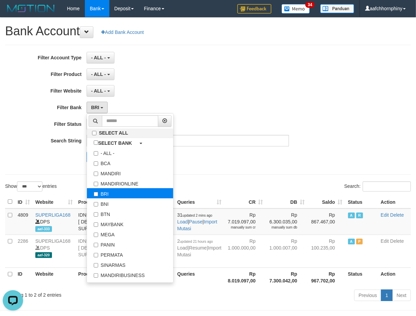
scroll to position [6, 0]
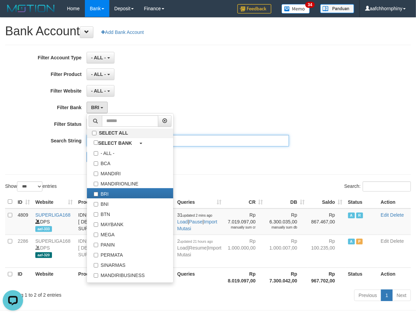
drag, startPoint x: 204, startPoint y: 143, endPoint x: 193, endPoint y: 149, distance: 12.5
click at [204, 142] on input "**********" at bounding box center [187, 141] width 202 height 12
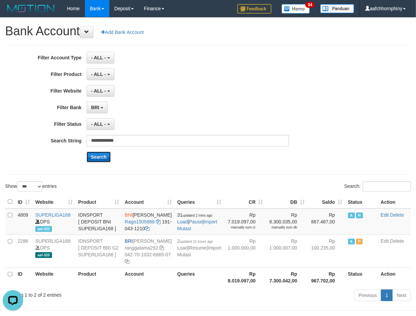
click at [99, 156] on button "Search" at bounding box center [98, 157] width 24 height 11
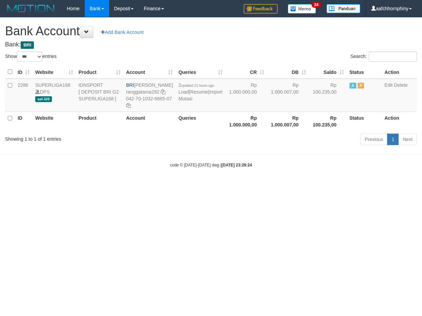
select select "***"
click at [241, 185] on html "Toggle navigation Home Bank Account List Load By Website Group [ISPORT] SUPERLI…" at bounding box center [211, 92] width 422 height 185
select select "***"
click at [380, 185] on html "Toggle navigation Home Bank Account List Load By Website Group [ISPORT] SUPERLI…" at bounding box center [211, 92] width 422 height 185
select select "***"
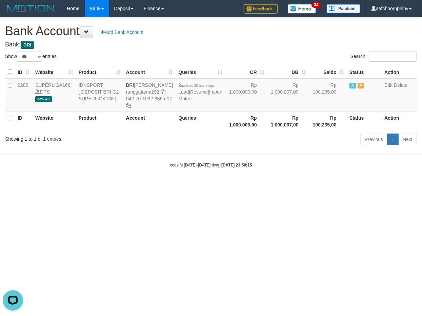
drag, startPoint x: 239, startPoint y: 220, endPoint x: 244, endPoint y: 231, distance: 11.2
click at [242, 185] on html "Toggle navigation Home Bank Account List Load By Website Group [ISPORT] SUPERLI…" at bounding box center [211, 92] width 422 height 185
click at [190, 109] on td "2 updated 22 hours ago Load | Resume | Import Mutasi" at bounding box center [201, 95] width 50 height 33
click at [191, 101] on link "Import Mutasi" at bounding box center [200, 95] width 44 height 12
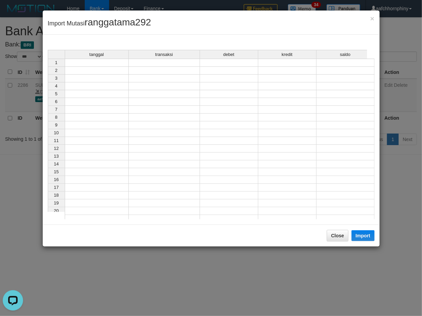
click at [98, 64] on td at bounding box center [97, 63] width 64 height 8
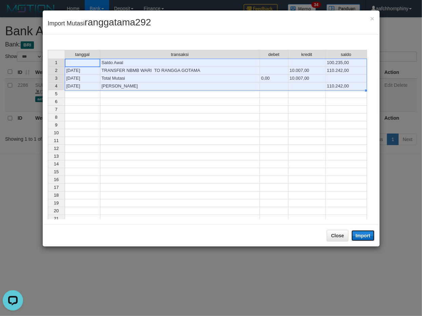
click at [368, 236] on button "Import" at bounding box center [363, 235] width 23 height 11
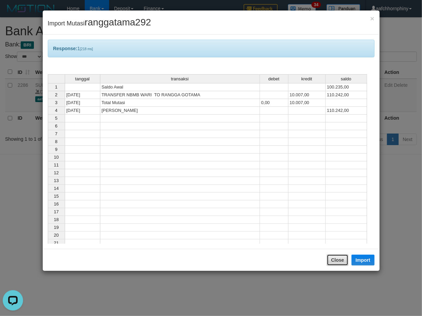
click at [339, 258] on button "Close" at bounding box center [338, 260] width 22 height 12
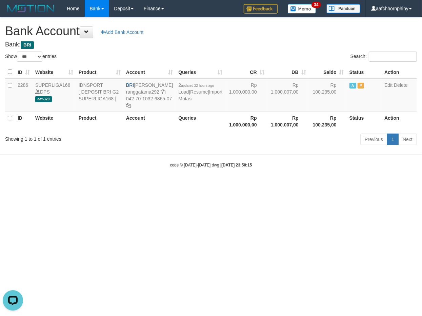
click at [242, 33] on h1 "Bank Account Add Bank Account" at bounding box center [211, 31] width 412 height 14
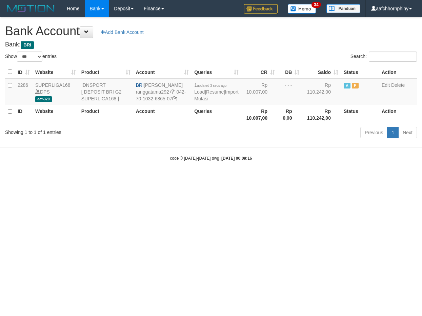
select select "***"
click at [201, 41] on h4 "Bank: BRI" at bounding box center [211, 44] width 412 height 7
select select "***"
click at [196, 44] on h4 "Bank: BRI" at bounding box center [211, 44] width 412 height 7
select select "***"
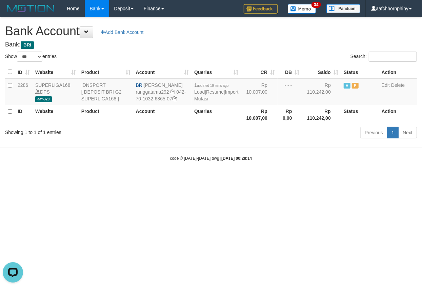
click at [136, 156] on div "code © 2012-2018 dwg | 2025/09/01 00:28:14" at bounding box center [211, 158] width 422 height 7
select select "***"
click at [201, 100] on link "Import Mutasi" at bounding box center [216, 95] width 44 height 12
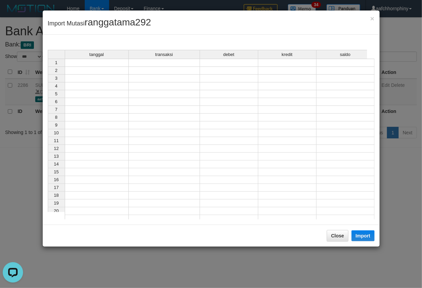
click at [121, 66] on td at bounding box center [97, 63] width 64 height 8
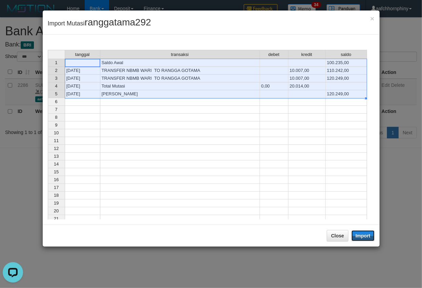
click at [371, 238] on button "Import" at bounding box center [363, 235] width 23 height 11
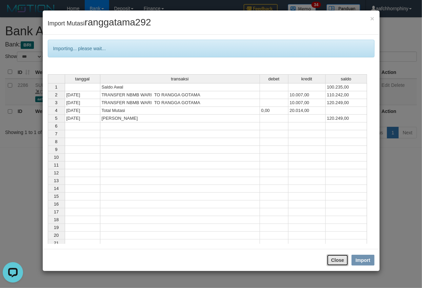
drag, startPoint x: 331, startPoint y: 259, endPoint x: 333, endPoint y: 255, distance: 4.6
click at [331, 258] on button "Close" at bounding box center [338, 260] width 22 height 12
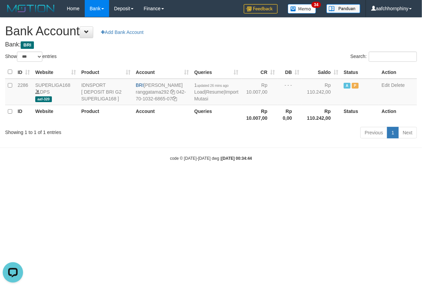
click at [288, 34] on h1 "Bank Account Add Bank Account" at bounding box center [211, 31] width 412 height 14
select select "***"
click at [198, 101] on td "1 updated 30 mins ago Load | Resume | Import Mutasi" at bounding box center [217, 92] width 50 height 26
click at [204, 99] on link "Import Mutasi" at bounding box center [216, 95] width 44 height 12
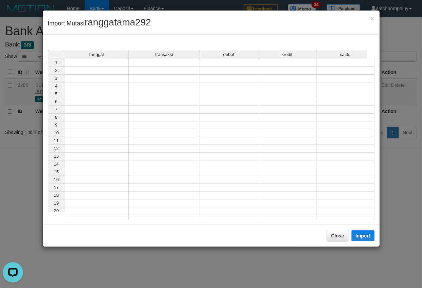
click at [108, 60] on td at bounding box center [97, 63] width 64 height 8
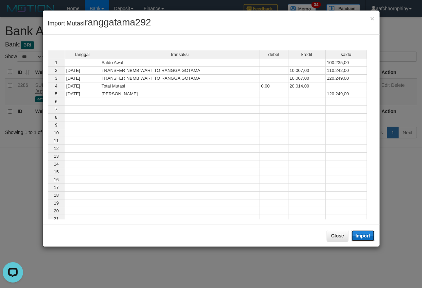
drag, startPoint x: 362, startPoint y: 233, endPoint x: 360, endPoint y: 259, distance: 26.9
click at [360, 233] on button "Import" at bounding box center [363, 235] width 23 height 11
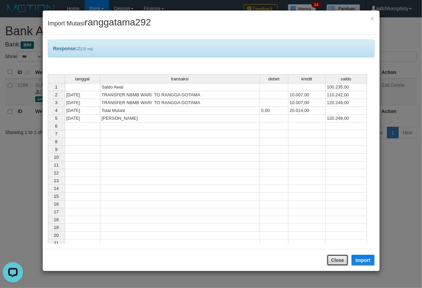
click at [332, 260] on button "Close" at bounding box center [338, 260] width 22 height 12
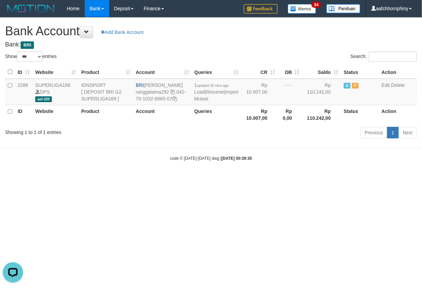
click at [283, 32] on h1 "Bank Account Add Bank Account" at bounding box center [211, 31] width 412 height 14
select select "***"
click at [201, 95] on link "Import Mutasi" at bounding box center [216, 95] width 44 height 12
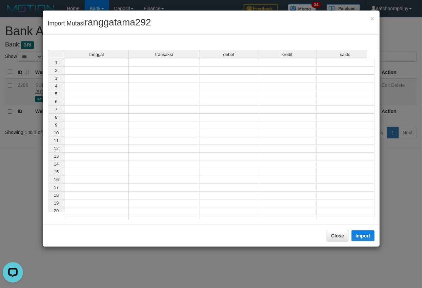
click at [114, 59] on div "tanggal transaksi debet kredit saldo" at bounding box center [208, 55] width 320 height 10
click at [120, 64] on td at bounding box center [97, 63] width 64 height 8
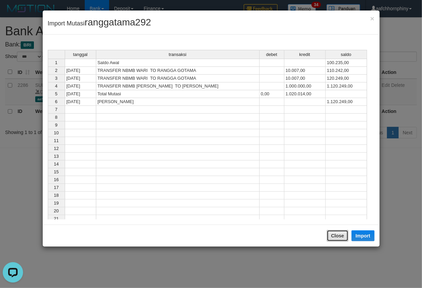
drag, startPoint x: 336, startPoint y: 239, endPoint x: 421, endPoint y: 238, distance: 84.8
click at [336, 239] on button "Close" at bounding box center [338, 236] width 22 height 12
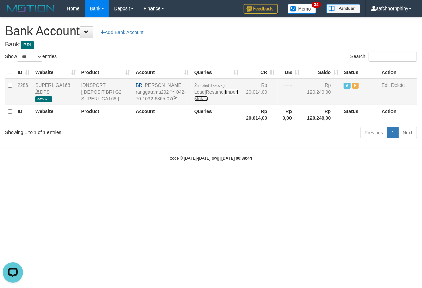
click at [204, 98] on link "Import Mutasi" at bounding box center [216, 95] width 44 height 12
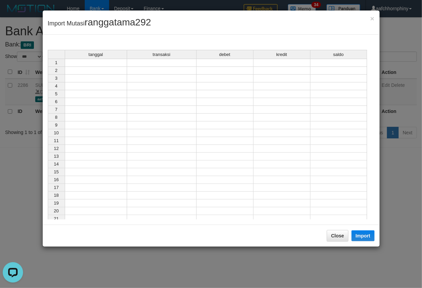
click at [48, 67] on div "tanggal transaksi debet kredit saldo 1 2 3 4 5 6 7 8 9 10 11 12 13 14 15 16 17 …" at bounding box center [48, 136] width 0 height 173
click at [110, 63] on td at bounding box center [96, 63] width 62 height 8
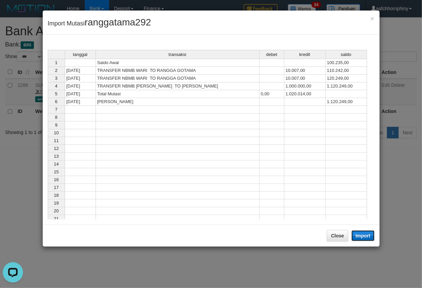
click at [369, 233] on button "Import" at bounding box center [363, 235] width 23 height 11
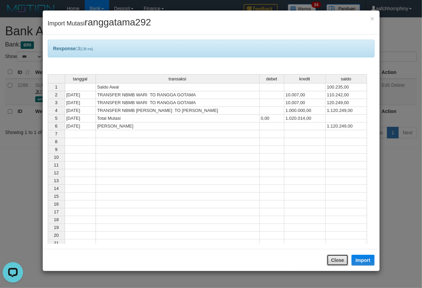
click at [330, 258] on button "Close" at bounding box center [338, 260] width 22 height 12
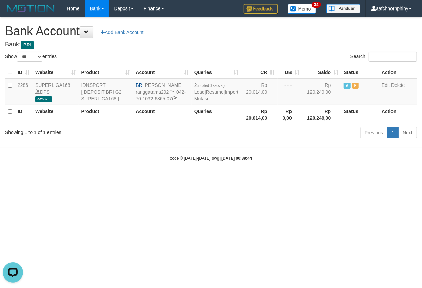
click at [225, 33] on h1 "Bank Account Add Bank Account" at bounding box center [211, 31] width 412 height 14
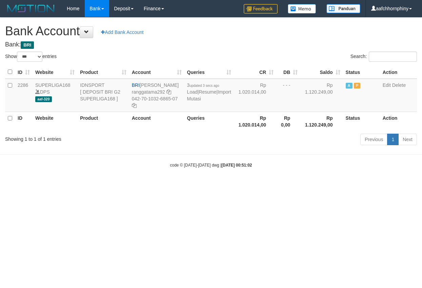
select select "***"
drag, startPoint x: 144, startPoint y: 85, endPoint x: 172, endPoint y: 89, distance: 28.7
click at [172, 89] on td "BRI RANGGA GOTAMA ranggatama292 042-70-1032-6865-07" at bounding box center [156, 95] width 55 height 33
copy td "[PERSON_NAME]"
drag, startPoint x: 174, startPoint y: 107, endPoint x: 204, endPoint y: 113, distance: 30.9
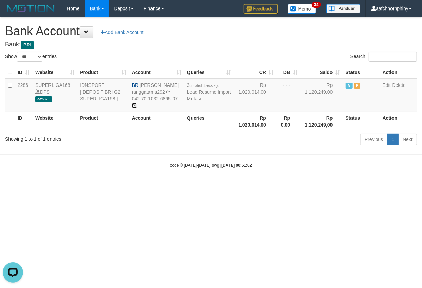
click at [137, 107] on icon at bounding box center [134, 105] width 5 height 5
copy td "[PERSON_NAME]"
click at [193, 98] on link "Import Mutasi" at bounding box center [209, 95] width 44 height 12
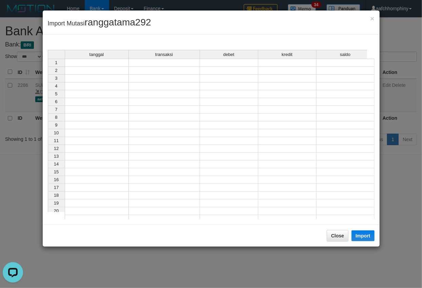
click at [99, 63] on td at bounding box center [97, 63] width 64 height 8
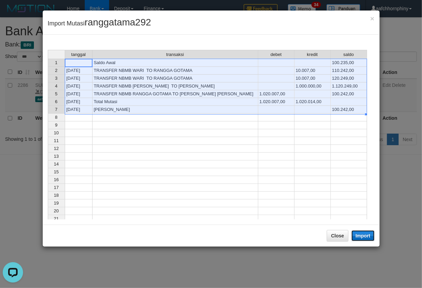
click at [358, 234] on button "Import" at bounding box center [363, 235] width 23 height 11
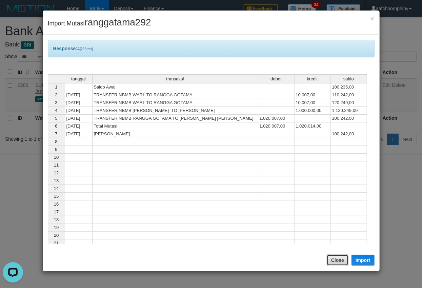
click at [334, 257] on button "Close" at bounding box center [338, 260] width 22 height 12
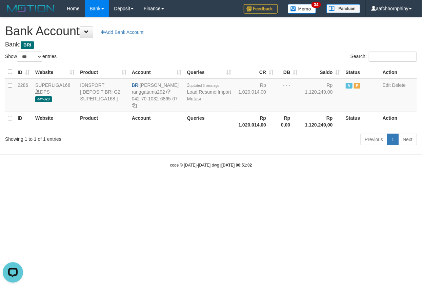
click at [224, 47] on h4 "Bank: BRI" at bounding box center [211, 44] width 412 height 7
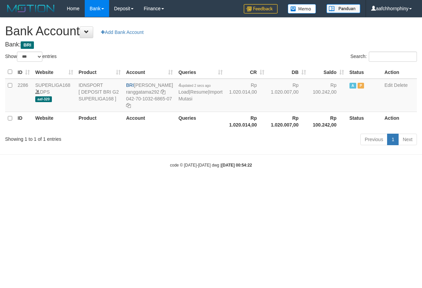
select select "***"
click at [186, 101] on link "Import Mutasi" at bounding box center [200, 95] width 44 height 12
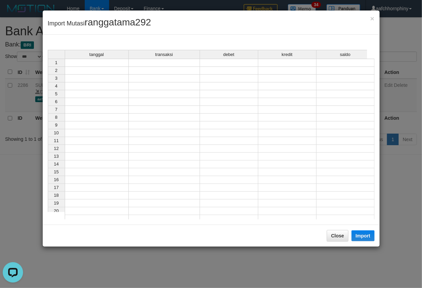
click at [91, 68] on td at bounding box center [97, 71] width 64 height 8
click at [90, 61] on td at bounding box center [97, 63] width 64 height 8
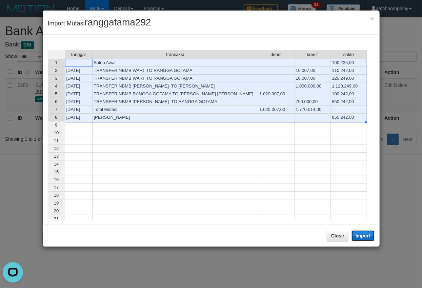
click at [364, 235] on button "Import" at bounding box center [363, 235] width 23 height 11
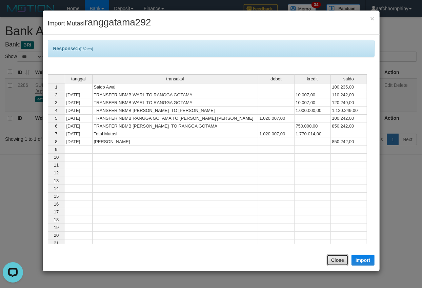
click at [342, 258] on button "Close" at bounding box center [338, 260] width 22 height 12
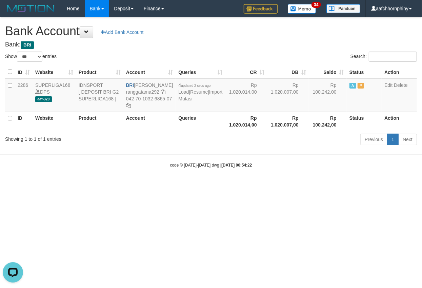
drag, startPoint x: 265, startPoint y: 43, endPoint x: 418, endPoint y: 120, distance: 171.4
click at [265, 44] on h4 "Bank: BRI" at bounding box center [211, 44] width 412 height 7
select select "***"
click at [190, 101] on link "Import Mutasi" at bounding box center [200, 95] width 44 height 12
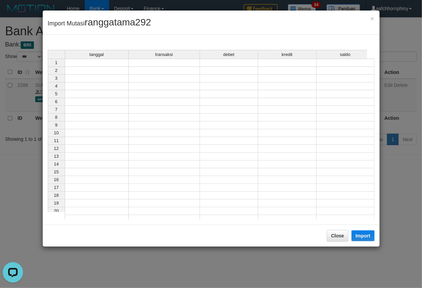
drag, startPoint x: 108, startPoint y: 65, endPoint x: 123, endPoint y: 69, distance: 15.2
click at [109, 65] on td at bounding box center [97, 63] width 64 height 8
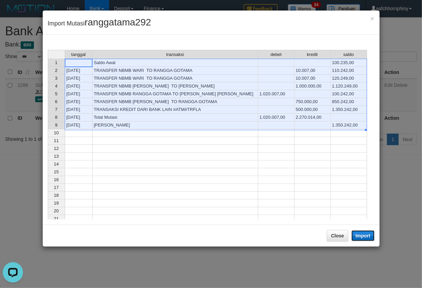
click at [361, 239] on button "Import" at bounding box center [363, 235] width 23 height 11
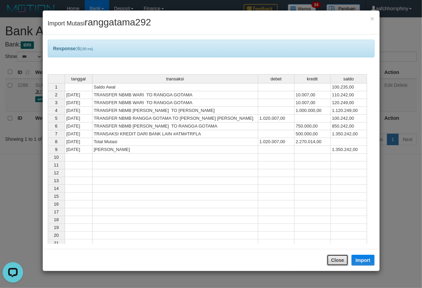
click at [342, 263] on button "Close" at bounding box center [338, 260] width 22 height 12
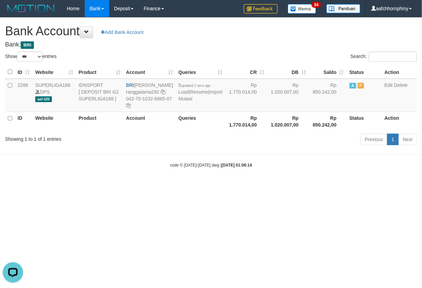
click at [231, 35] on h1 "Bank Account Add Bank Account" at bounding box center [211, 31] width 412 height 14
select select "***"
drag, startPoint x: 137, startPoint y: 84, endPoint x: 167, endPoint y: 90, distance: 30.4
click at [167, 90] on td "BRI RANGGA GOTAMA ranggatama292 042-70-1032-6865-07" at bounding box center [148, 95] width 52 height 33
copy td "[PERSON_NAME]"
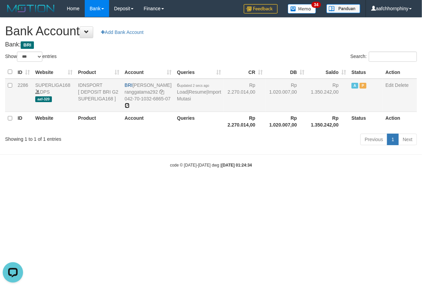
drag, startPoint x: 136, startPoint y: 113, endPoint x: 142, endPoint y: 115, distance: 5.8
click at [130, 108] on icon at bounding box center [127, 105] width 5 height 5
copy td "[PERSON_NAME]"
click at [181, 101] on link "Import Mutasi" at bounding box center [199, 95] width 44 height 12
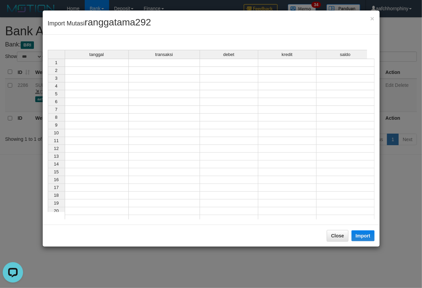
click at [48, 67] on div "tanggal transaksi debet kredit saldo 1 2 3 4 5 6 7 8 9 10 11 12 13 14 15 16 17 …" at bounding box center [48, 136] width 0 height 173
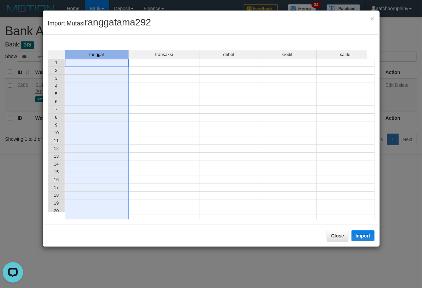
click at [103, 58] on div "tanggal" at bounding box center [96, 54] width 63 height 8
drag, startPoint x: 99, startPoint y: 64, endPoint x: 106, endPoint y: 67, distance: 7.6
click at [99, 63] on td at bounding box center [97, 63] width 64 height 8
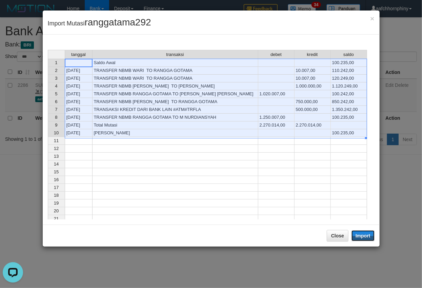
drag, startPoint x: 364, startPoint y: 237, endPoint x: 378, endPoint y: 253, distance: 20.9
click at [364, 237] on button "Import" at bounding box center [363, 235] width 23 height 11
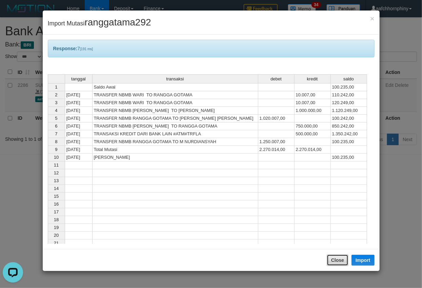
click at [335, 262] on button "Close" at bounding box center [338, 260] width 22 height 12
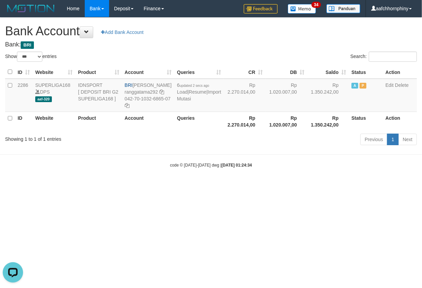
click at [270, 22] on div "**********" at bounding box center [211, 83] width 422 height 130
select select "***"
click at [185, 101] on link "Import Mutasi" at bounding box center [200, 95] width 44 height 12
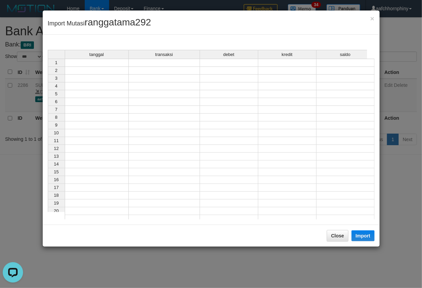
click at [102, 63] on td at bounding box center [97, 63] width 64 height 8
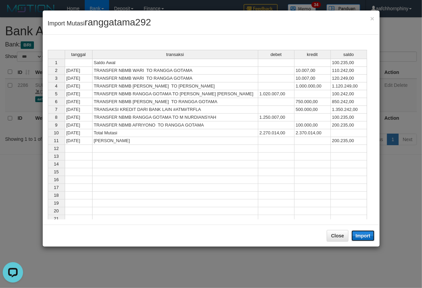
click at [363, 235] on button "Import" at bounding box center [363, 235] width 23 height 11
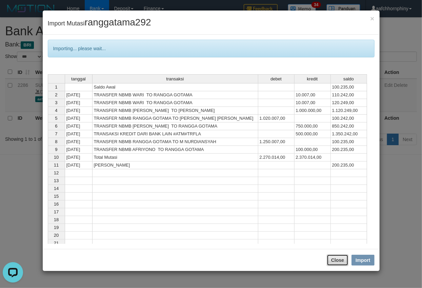
click at [333, 257] on button "Close" at bounding box center [338, 260] width 22 height 12
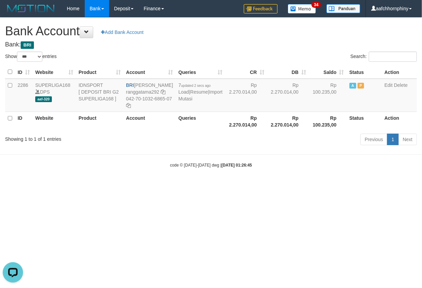
click at [233, 33] on h1 "Bank Account Add Bank Account" at bounding box center [211, 31] width 412 height 14
select select "***"
click at [189, 101] on link "Import Mutasi" at bounding box center [200, 95] width 44 height 12
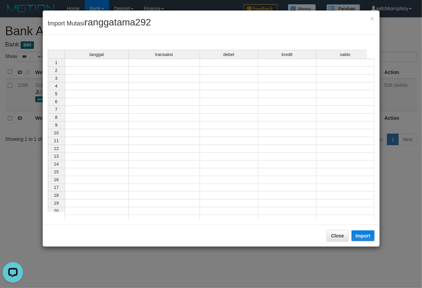
click at [116, 64] on td at bounding box center [97, 63] width 64 height 8
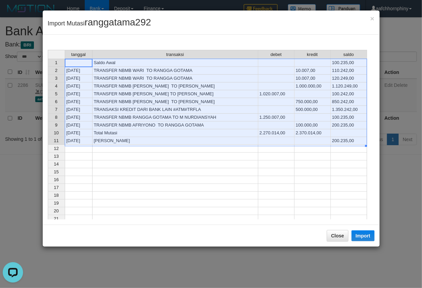
click at [353, 222] on div "tanggal transaksi debet kredit saldo 1 Saldo Awal 100.235,00 2 01/09/25 TRANSFE…" at bounding box center [211, 130] width 337 height 190
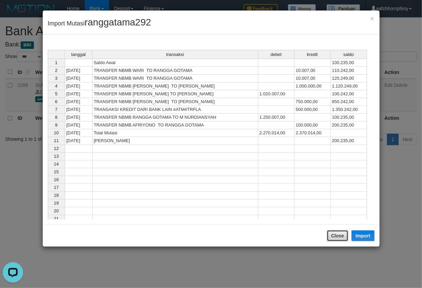
click at [339, 239] on button "Close" at bounding box center [338, 236] width 22 height 12
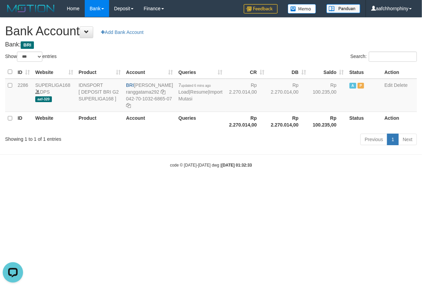
click at [258, 42] on h4 "Bank: BRI" at bounding box center [211, 44] width 412 height 7
select select "***"
click at [187, 101] on link "Import Mutasi" at bounding box center [200, 95] width 44 height 12
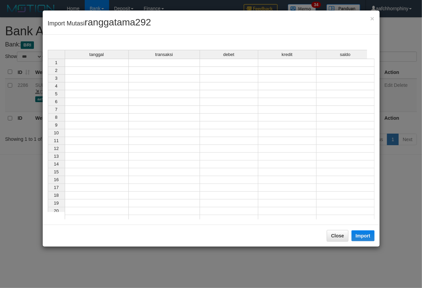
click at [48, 66] on div "tanggal transaksi debet kredit saldo 1 2 3 4 5 6 7 8 9 10 11 12 13 14 15 16 17 …" at bounding box center [48, 136] width 0 height 173
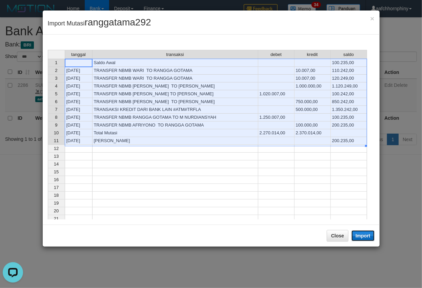
click at [361, 233] on button "Import" at bounding box center [363, 235] width 23 height 11
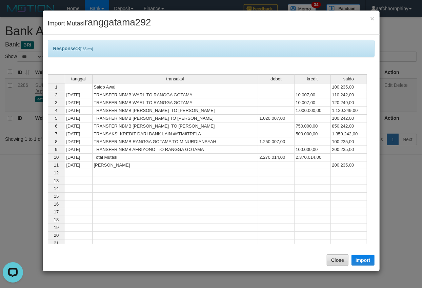
drag, startPoint x: 339, startPoint y: 251, endPoint x: 338, endPoint y: 257, distance: 5.8
click at [339, 252] on div "Close Import" at bounding box center [211, 260] width 337 height 22
click at [338, 259] on button "Close" at bounding box center [338, 260] width 22 height 12
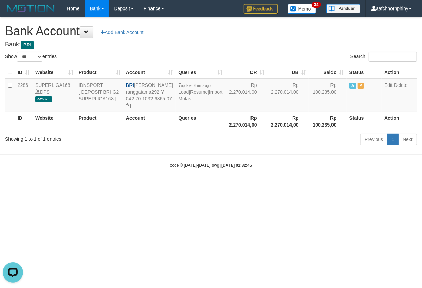
click at [256, 34] on h1 "Bank Account Add Bank Account" at bounding box center [211, 31] width 412 height 14
select select "***"
click at [180, 42] on h4 "Bank: BRI" at bounding box center [211, 44] width 412 height 7
select select "***"
